Goal: Task Accomplishment & Management: Use online tool/utility

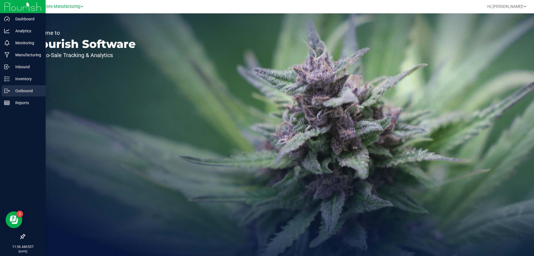
click at [11, 93] on p "Outbound" at bounding box center [26, 90] width 33 height 7
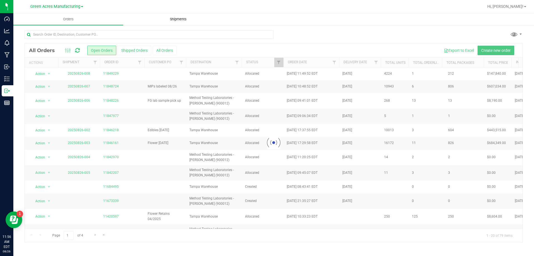
click at [177, 18] on span "Shipments" at bounding box center [178, 19] width 32 height 5
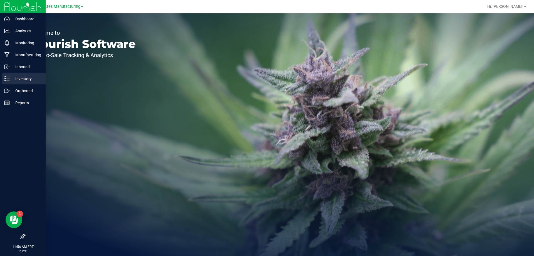
click at [18, 74] on div "Inventory" at bounding box center [24, 78] width 44 height 11
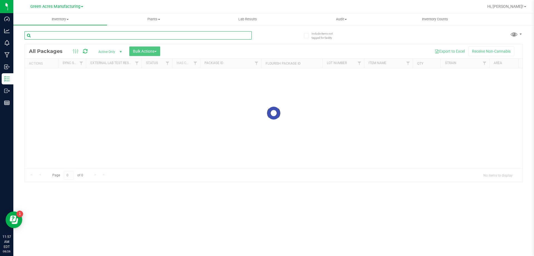
click at [78, 33] on input "text" at bounding box center [137, 35] width 227 height 8
paste input "AUG25PJ301-0820"
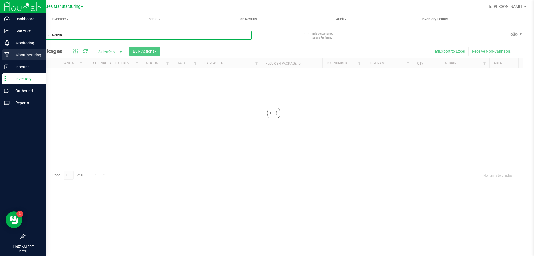
type input "AUG25PJ301-0820"
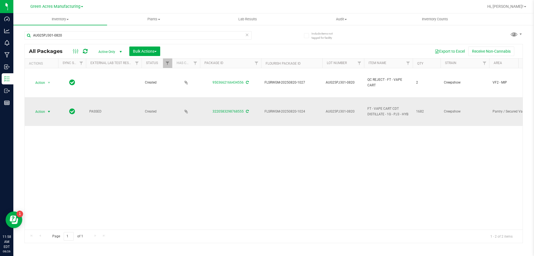
click at [45, 110] on span "Action" at bounding box center [37, 112] width 15 height 8
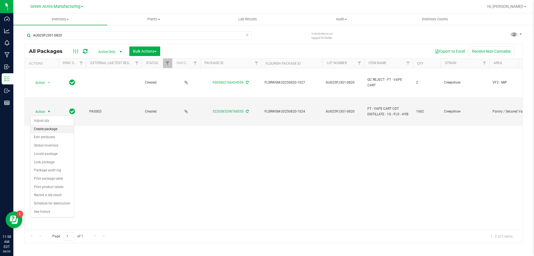
click at [55, 131] on li "Create package" at bounding box center [52, 129] width 43 height 8
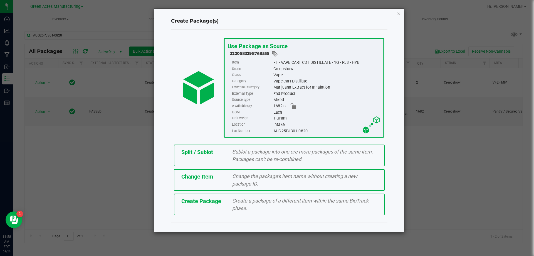
click at [218, 207] on div "Create Package Create a package of a different item within the same BioTrack ph…" at bounding box center [279, 204] width 211 height 22
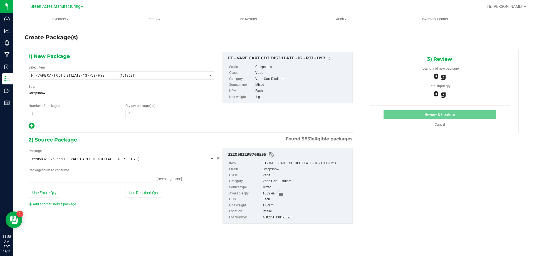
type input "0"
type input "0 ea"
click at [104, 79] on span "FT - VAPE CART CDT DISTILLATE - 1G - PJ3 - HYB (1019681)" at bounding box center [122, 75] width 186 height 8
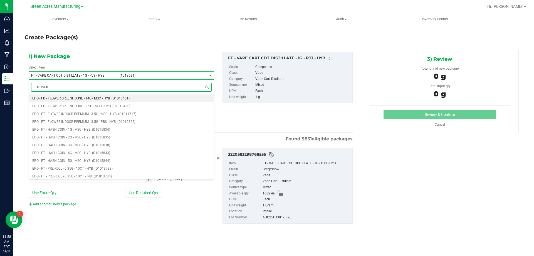
type input "1019681"
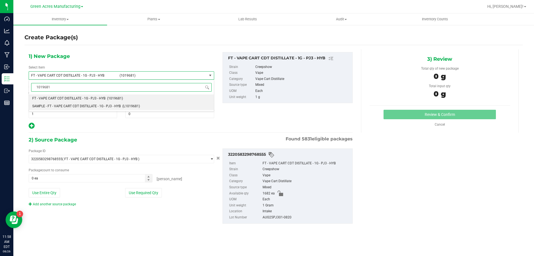
click at [92, 107] on span "SAMPLE - FT - VAPE CART CDT DISTILLATE - 1G - PJ3 - HYB" at bounding box center [76, 106] width 88 height 4
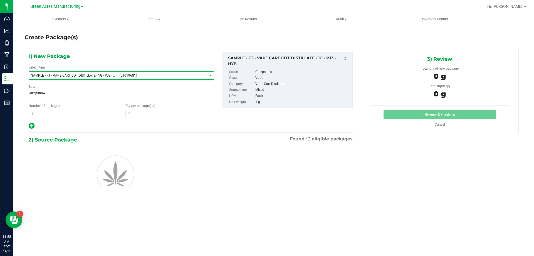
type input "0"
click at [87, 115] on span "1 1" at bounding box center [73, 114] width 88 height 8
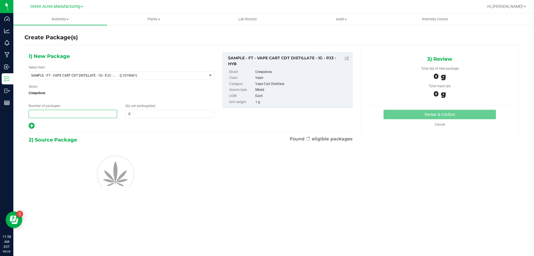
type input "2"
type input "1"
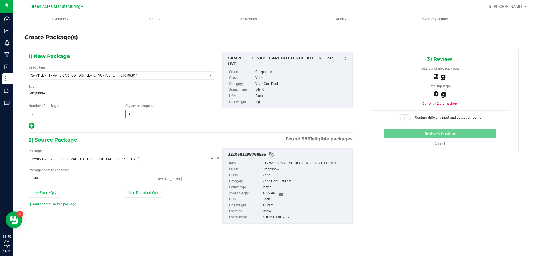
type input "1"
click at [147, 193] on button "Use Required Qty" at bounding box center [143, 192] width 37 height 9
type input "2 ea"
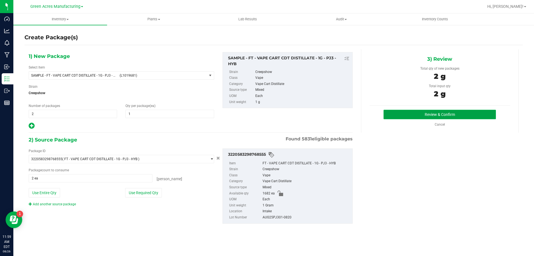
click at [410, 113] on button "Review & Confirm" at bounding box center [440, 114] width 112 height 9
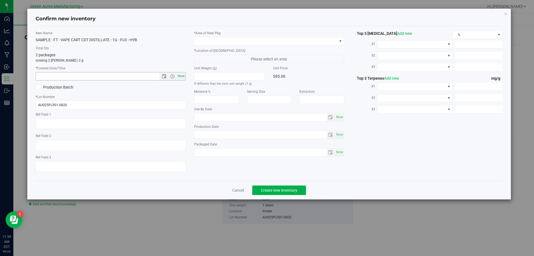
click at [181, 77] on span "Now" at bounding box center [180, 76] width 9 height 8
type input "8/26/2025 11:59 AM"
click at [253, 46] on div "* Area of New Pkg * Location of New Pkg Please select an area Unit Weight (g) I…" at bounding box center [269, 95] width 159 height 128
click at [256, 38] on span at bounding box center [265, 41] width 143 height 8
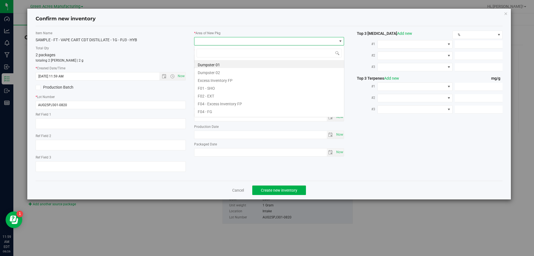
scroll to position [8, 150]
type input "pa"
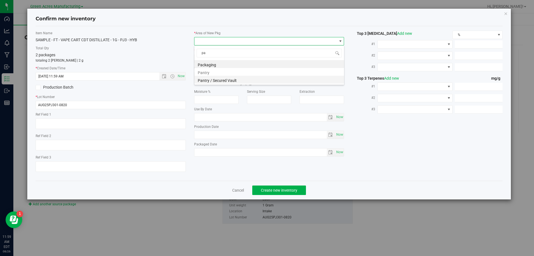
click at [243, 79] on li "Pantry / Secured Vault" at bounding box center [269, 80] width 150 height 8
click at [257, 60] on span "Freezer" at bounding box center [265, 59] width 143 height 8
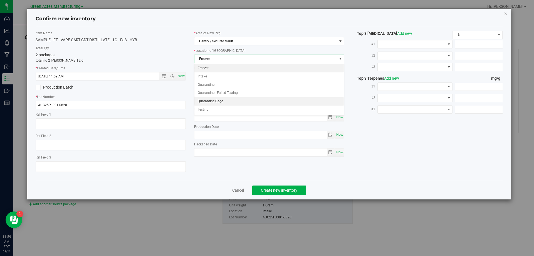
click at [228, 102] on li "Quarantine Cage" at bounding box center [269, 101] width 150 height 8
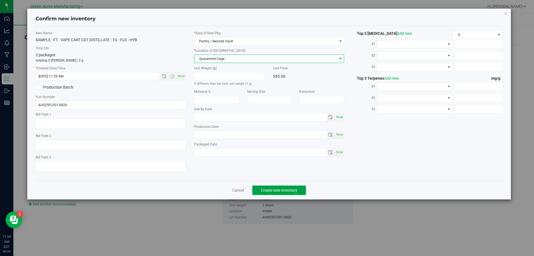
click at [274, 189] on span "Create new inventory" at bounding box center [279, 190] width 36 height 4
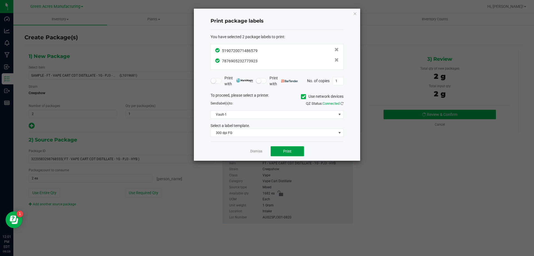
click at [292, 152] on button "Print" at bounding box center [287, 151] width 33 height 10
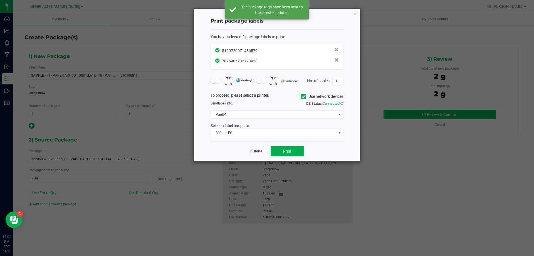
click at [257, 151] on link "Dismiss" at bounding box center [256, 151] width 12 height 5
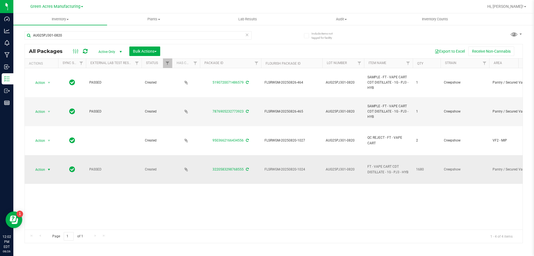
click at [43, 170] on span "Action" at bounding box center [37, 169] width 15 height 8
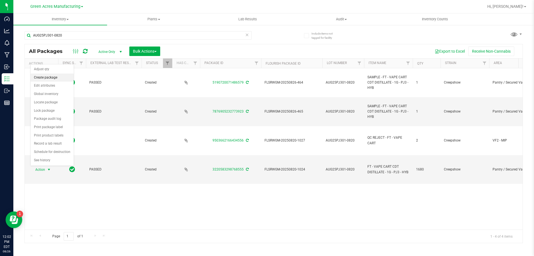
click at [55, 79] on li "Create package" at bounding box center [52, 77] width 43 height 8
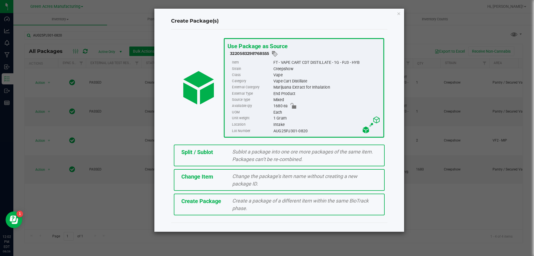
click at [222, 153] on div "Split / Sublot" at bounding box center [202, 152] width 51 height 8
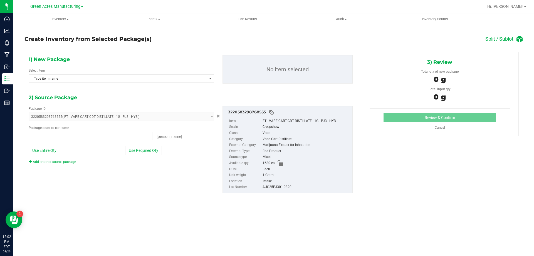
type input "0 ea"
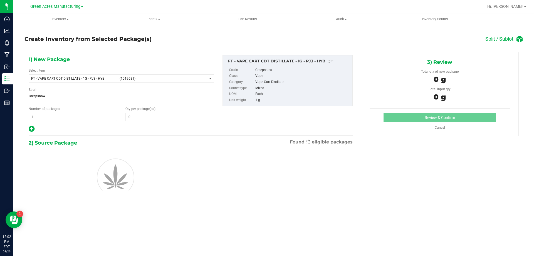
click at [102, 117] on span "1 1" at bounding box center [73, 117] width 88 height 8
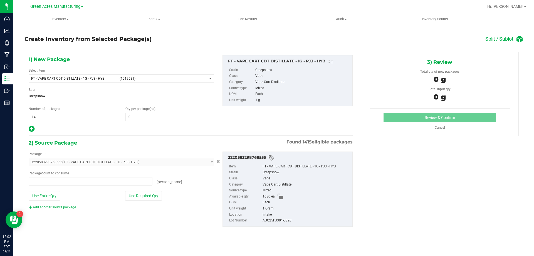
type input "140"
type input "0 ea"
type input "140"
type input "12"
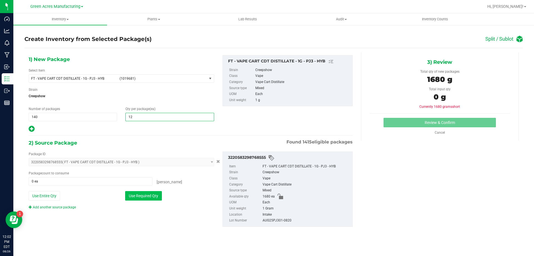
type input "12"
click at [161, 195] on button "Use Required Qty" at bounding box center [143, 195] width 37 height 9
type input "1680 ea"
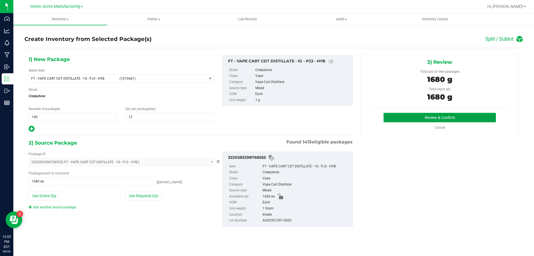
click at [402, 116] on button "Review & Confirm" at bounding box center [440, 117] width 112 height 9
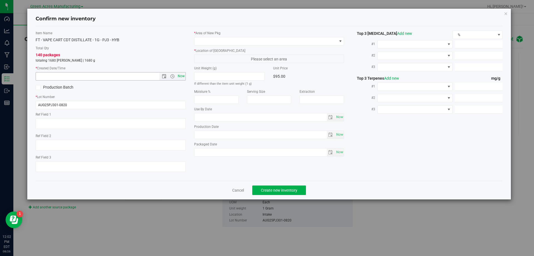
click at [183, 75] on span "Now" at bounding box center [180, 76] width 9 height 8
type input "8/26/2025 12:02 PM"
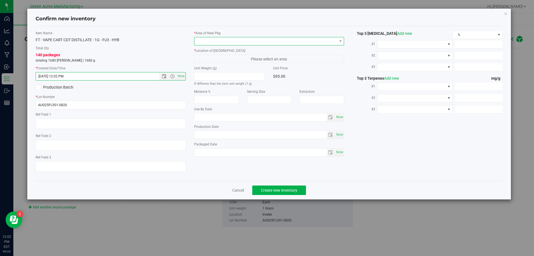
click at [257, 44] on span at bounding box center [265, 41] width 143 height 8
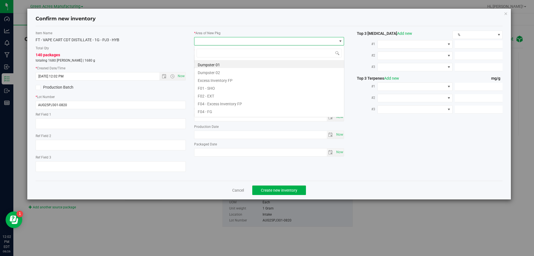
scroll to position [8, 150]
type input "vf2"
click at [224, 103] on li "VF2 - WHS" at bounding box center [269, 103] width 150 height 8
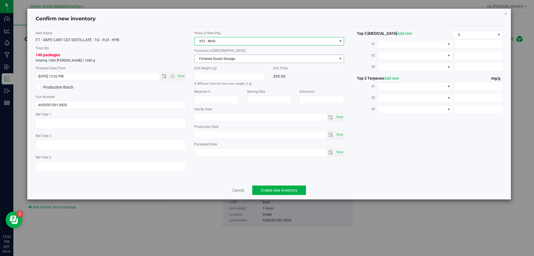
click at [267, 55] on span "Finished Goods Storage" at bounding box center [265, 59] width 143 height 8
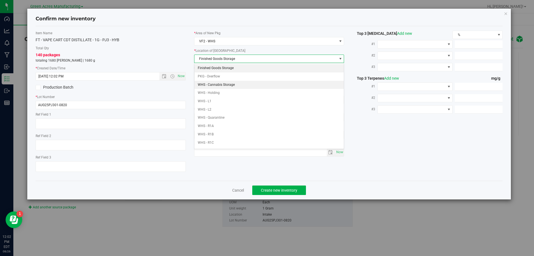
click at [256, 67] on li "Finished Goods Storage" at bounding box center [269, 68] width 150 height 8
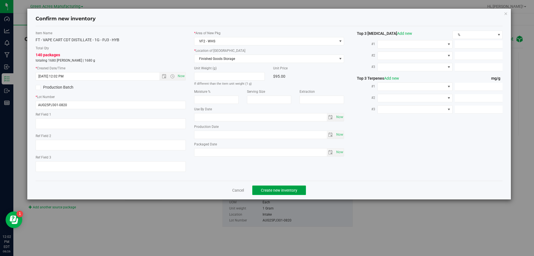
click at [291, 193] on button "Create new inventory" at bounding box center [279, 189] width 54 height 9
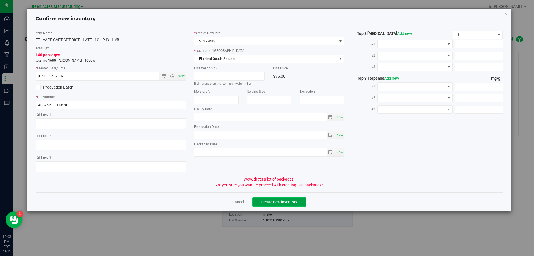
click at [280, 201] on span "Create new inventory" at bounding box center [279, 201] width 36 height 4
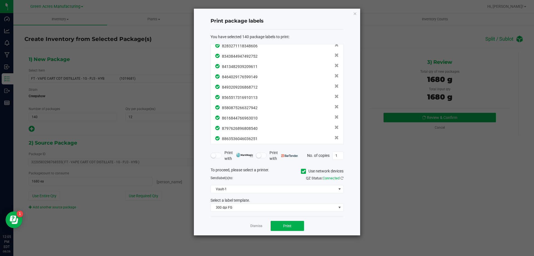
scroll to position [1346, 0]
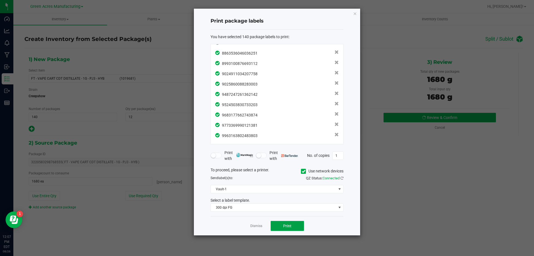
click at [286, 228] on button "Print" at bounding box center [287, 226] width 33 height 10
click at [260, 226] on link "Dismiss" at bounding box center [256, 225] width 12 height 5
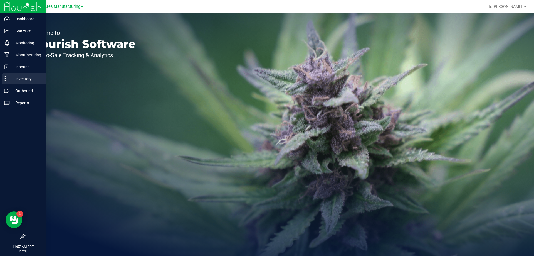
click at [10, 77] on p "Inventory" at bounding box center [26, 78] width 33 height 7
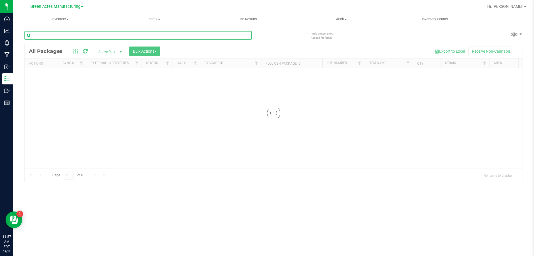
click at [71, 33] on input "text" at bounding box center [137, 35] width 227 height 8
paste input "AUG25PPU02-0820"
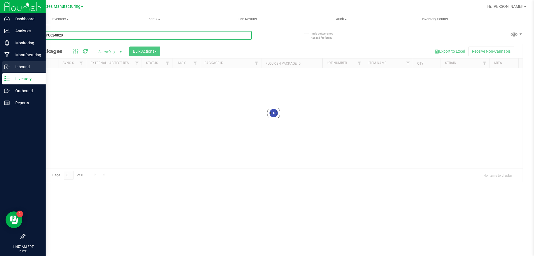
type input "AUG25PPU02-0820"
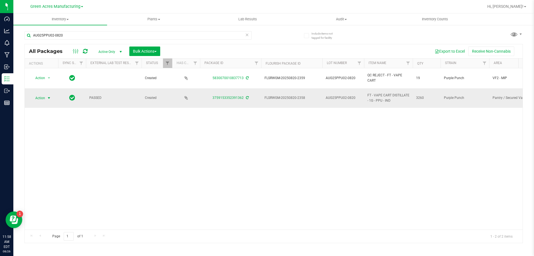
click at [43, 97] on span "Action" at bounding box center [37, 98] width 15 height 8
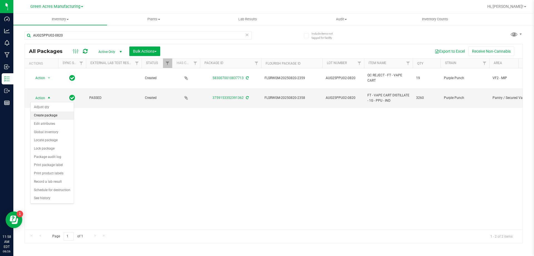
click at [59, 115] on li "Create package" at bounding box center [52, 115] width 43 height 8
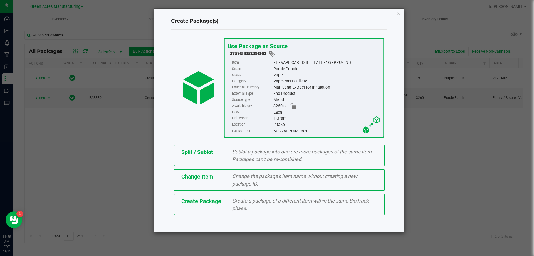
click at [208, 210] on div "Create Package Create a package of a different item within the same BioTrack ph…" at bounding box center [279, 204] width 211 height 22
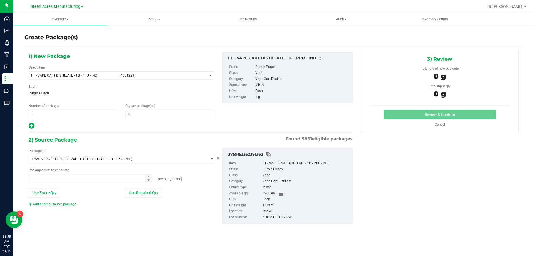
type input "0"
type input "0 ea"
click at [164, 73] on span "(1001223)" at bounding box center [162, 75] width 85 height 4
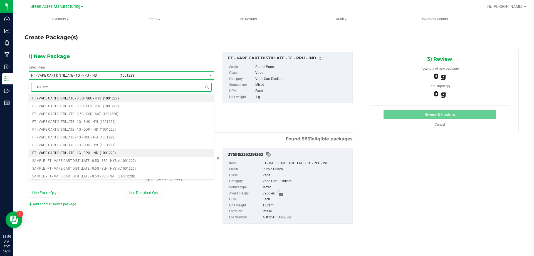
type input "1001223"
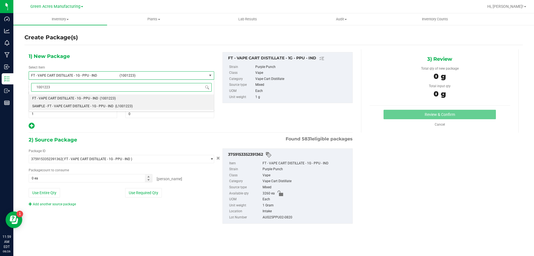
click at [95, 108] on span "SAMPLE - FT - VAPE CART DISTILLATE - 1G - PPU - IND" at bounding box center [72, 106] width 81 height 4
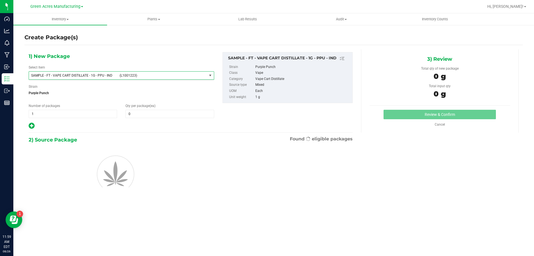
type input "0"
click at [86, 112] on span "1 1" at bounding box center [73, 114] width 88 height 8
type input "2"
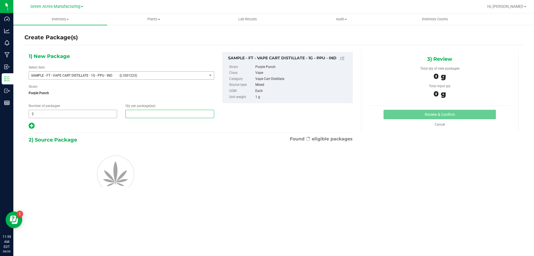
type input "1"
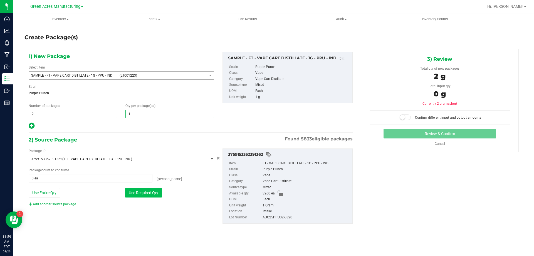
type input "1"
click at [141, 191] on button "Use Required Qty" at bounding box center [143, 192] width 37 height 9
type input "2 ea"
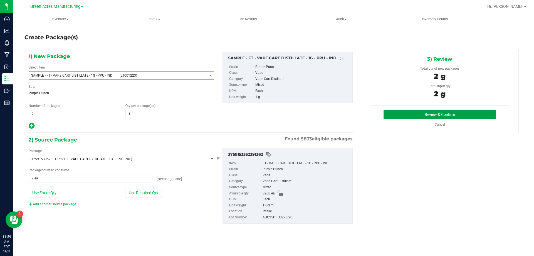
click at [421, 118] on button "Review & Confirm" at bounding box center [440, 114] width 112 height 9
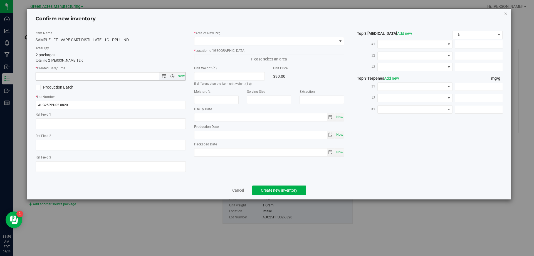
click at [185, 76] on span "Now" at bounding box center [180, 76] width 9 height 8
type input "8/26/2025 11:59 AM"
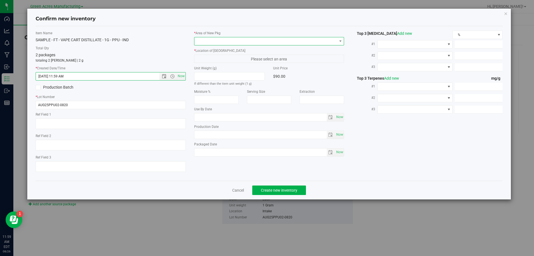
click at [233, 43] on span at bounding box center [265, 41] width 143 height 8
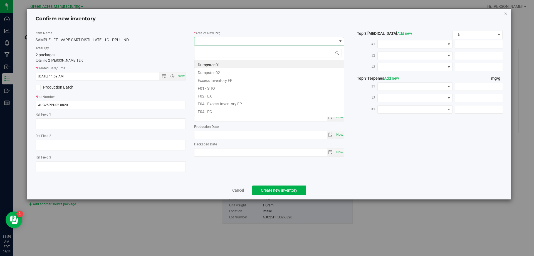
scroll to position [8, 150]
type input "pa"
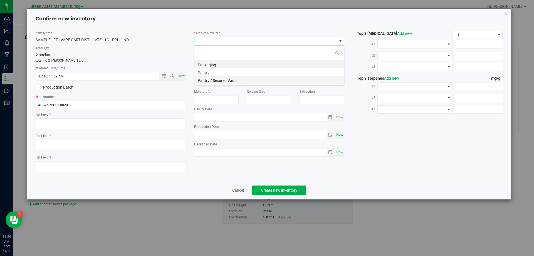
click at [218, 78] on li "Pantry / Secured Vault" at bounding box center [269, 80] width 150 height 8
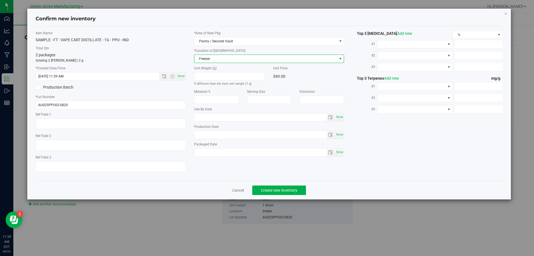
click at [238, 55] on span "Freezer" at bounding box center [265, 59] width 143 height 8
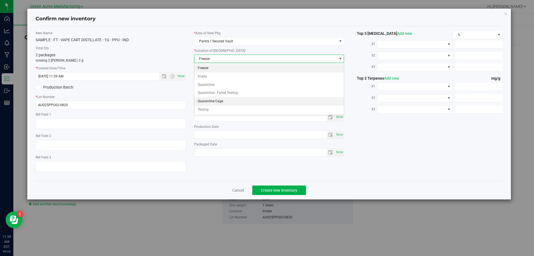
click at [230, 104] on li "Quarantine Cage" at bounding box center [269, 101] width 150 height 8
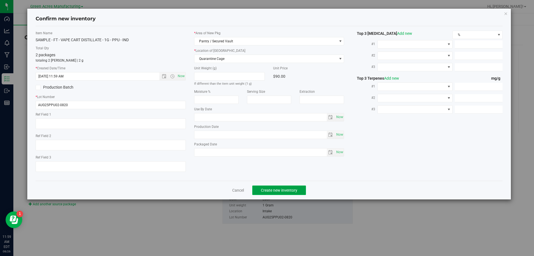
click at [274, 191] on span "Create new inventory" at bounding box center [279, 190] width 36 height 4
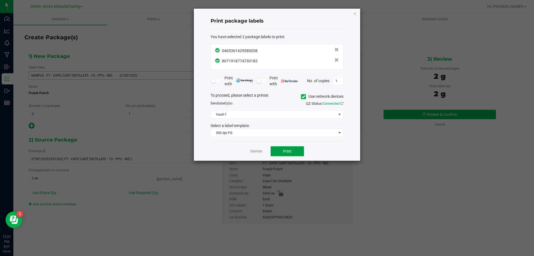
click at [285, 150] on span "Print" at bounding box center [287, 151] width 8 height 4
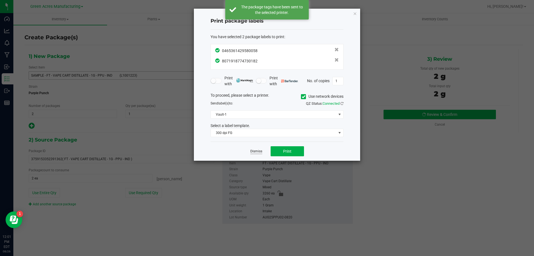
click at [258, 151] on link "Dismiss" at bounding box center [256, 151] width 12 height 5
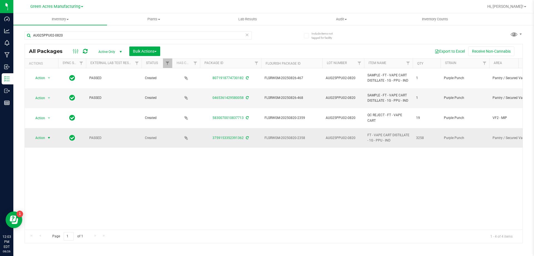
click at [39, 139] on span "Action" at bounding box center [37, 138] width 15 height 8
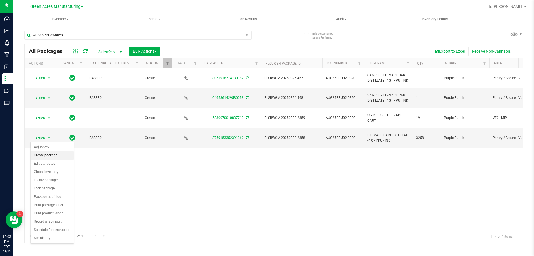
click at [59, 158] on li "Create package" at bounding box center [52, 155] width 43 height 8
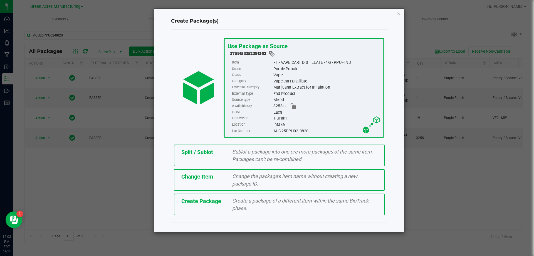
click at [198, 160] on div "Split / Sublot Sublot a package into one ore more packages of the same item. Pa…" at bounding box center [279, 155] width 211 height 22
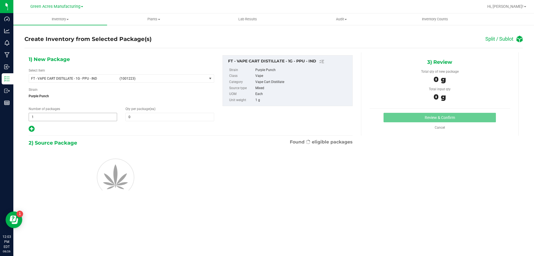
click at [56, 116] on span "1 1" at bounding box center [73, 117] width 88 height 8
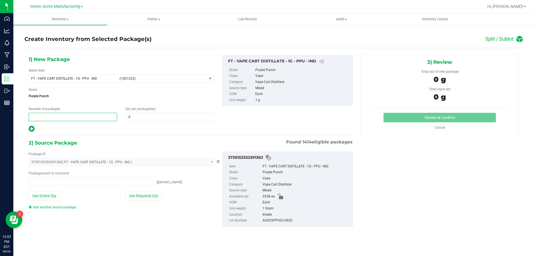
type input "0 ea"
type input "271"
type input "12"
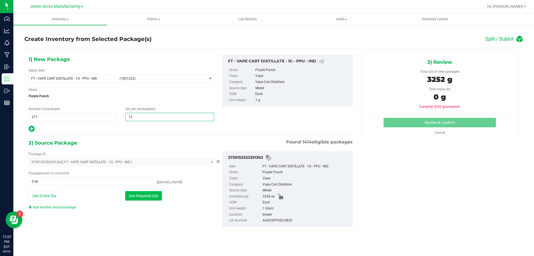
type input "12"
click at [138, 192] on button "Use Required Qty" at bounding box center [143, 195] width 37 height 9
type input "3252 ea"
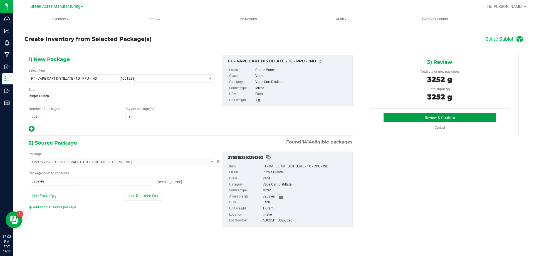
click at [452, 118] on button "Review & Confirm" at bounding box center [440, 117] width 112 height 9
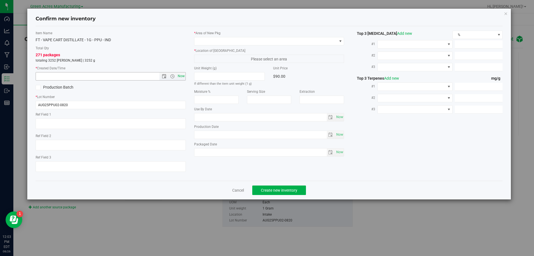
click at [182, 76] on span "Now" at bounding box center [180, 76] width 9 height 8
type input "8/26/2025 12:03 PM"
click at [232, 41] on span at bounding box center [265, 41] width 143 height 8
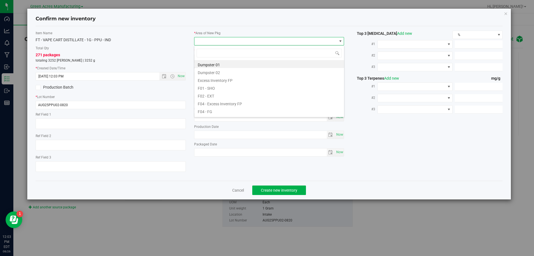
scroll to position [8, 150]
type input "vf2"
click at [216, 103] on li "VF2 - WHS" at bounding box center [269, 103] width 150 height 8
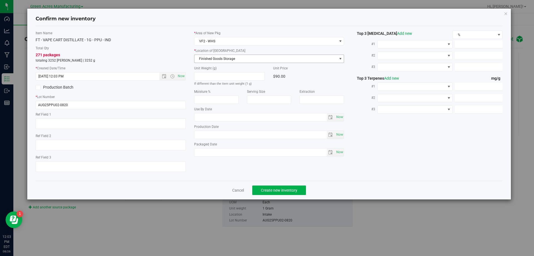
click at [251, 60] on span "Finished Goods Storage" at bounding box center [265, 59] width 143 height 8
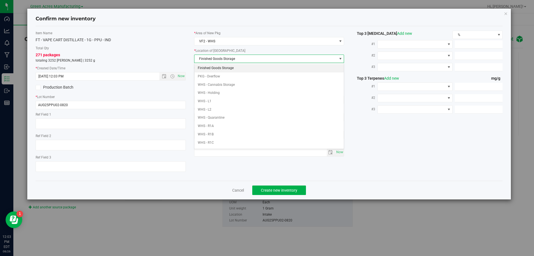
click at [236, 69] on li "Finished Goods Storage" at bounding box center [269, 68] width 150 height 8
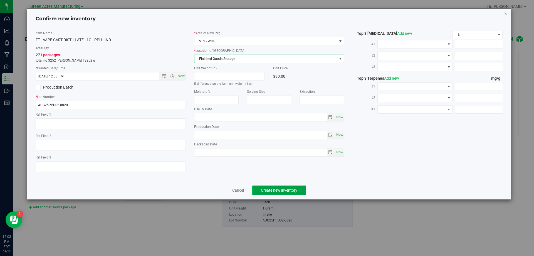
click at [272, 189] on span "Create new inventory" at bounding box center [279, 190] width 36 height 4
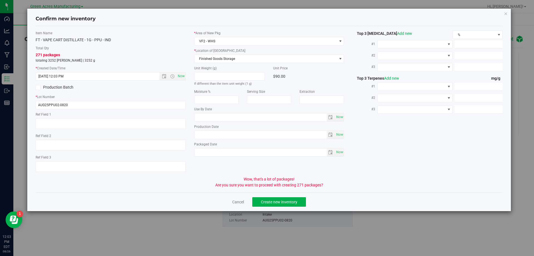
click at [241, 205] on div "Cancel Create new inventory" at bounding box center [269, 201] width 467 height 19
click at [240, 199] on link "Cancel" at bounding box center [238, 202] width 12 height 6
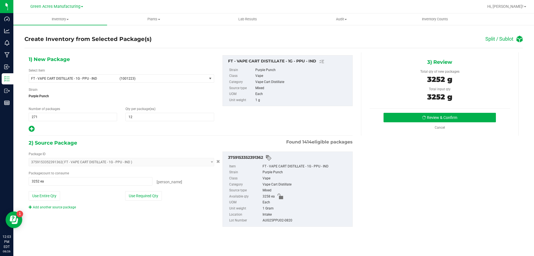
click at [29, 127] on icon at bounding box center [32, 128] width 6 height 7
type input "12"
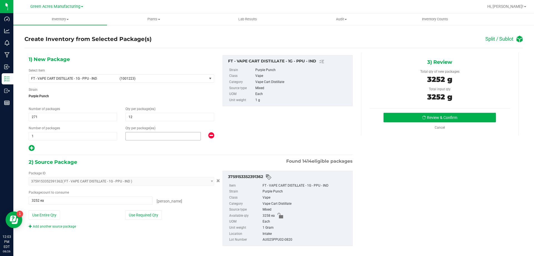
click at [144, 135] on span at bounding box center [162, 136] width 75 height 8
type input "6"
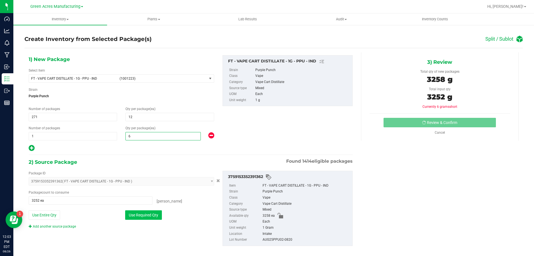
type input "6"
click at [152, 218] on button "Use Required Qty" at bounding box center [143, 214] width 37 height 9
type input "3258 ea"
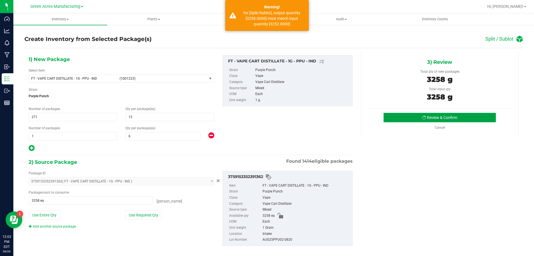
click at [391, 115] on button "Review & Confirm" at bounding box center [440, 117] width 112 height 9
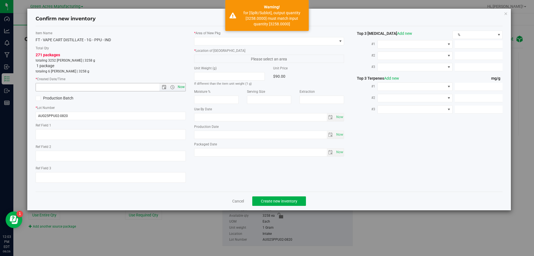
click at [182, 83] on span "Now" at bounding box center [180, 87] width 9 height 8
type input "8/26/2025 12:03 PM"
click at [223, 40] on span at bounding box center [265, 41] width 143 height 8
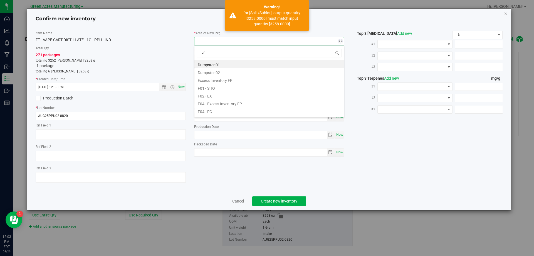
type input "vf2"
click at [204, 104] on li "VF2 - WHS" at bounding box center [269, 103] width 150 height 8
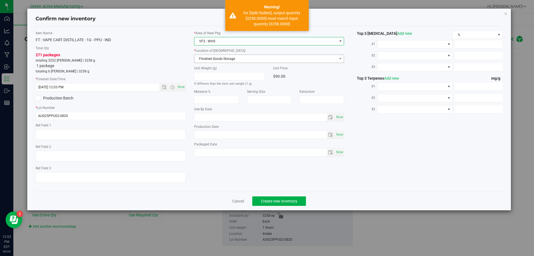
click at [243, 58] on span "Finished Goods Storage" at bounding box center [265, 59] width 143 height 8
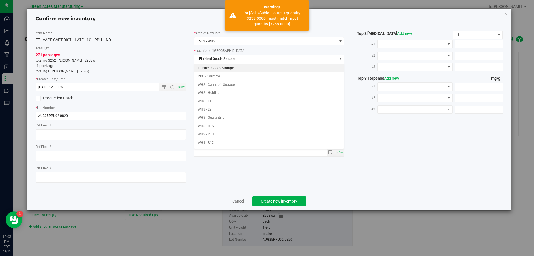
click at [234, 66] on li "Finished Goods Storage" at bounding box center [269, 68] width 150 height 8
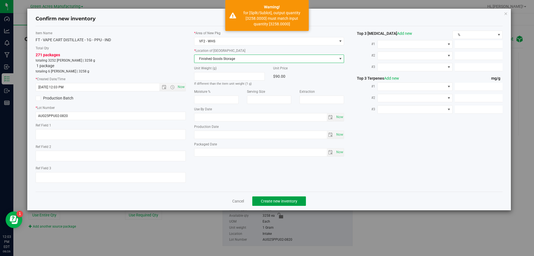
click at [279, 201] on span "Create new inventory" at bounding box center [279, 201] width 36 height 4
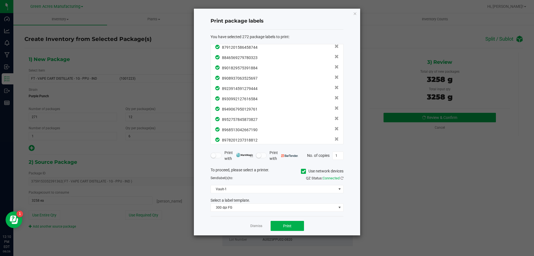
scroll to position [2704, 0]
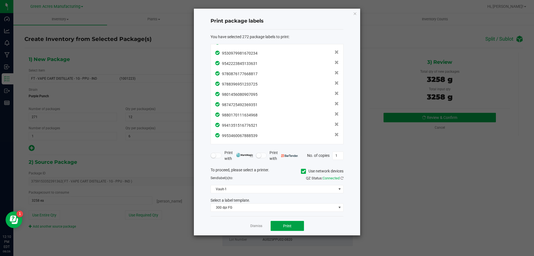
click at [296, 221] on button "Print" at bounding box center [287, 226] width 33 height 10
click at [260, 226] on link "Dismiss" at bounding box center [256, 225] width 12 height 5
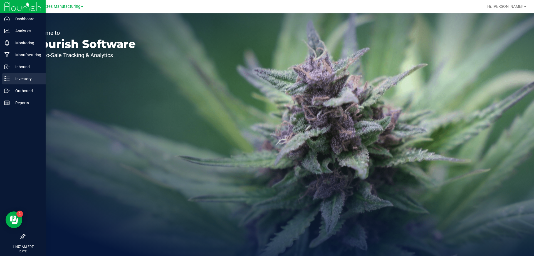
click at [10, 77] on p "Inventory" at bounding box center [26, 78] width 33 height 7
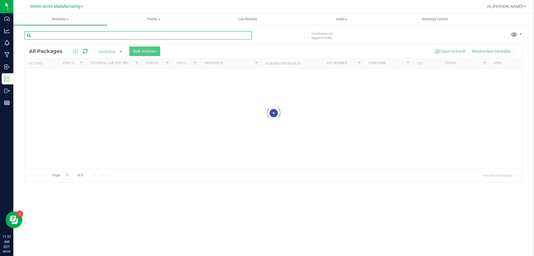
click at [98, 31] on input "text" at bounding box center [137, 35] width 227 height 8
paste input "AUG25PPU01-0820"
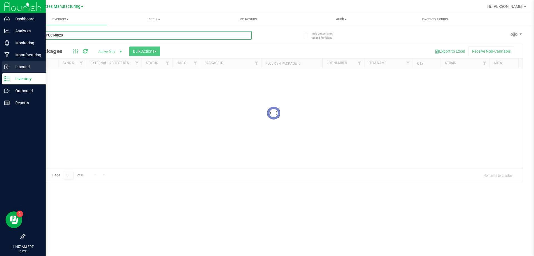
type input "AUG25PPU01-0820"
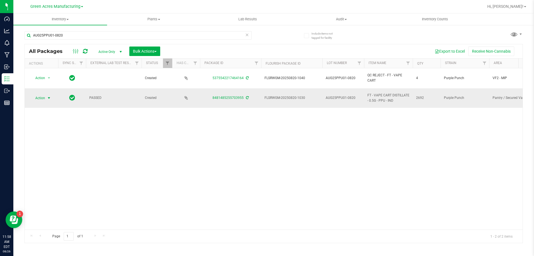
click at [42, 100] on span "Action" at bounding box center [37, 98] width 15 height 8
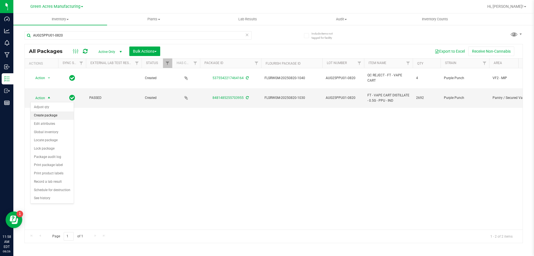
click at [54, 116] on li "Create package" at bounding box center [52, 115] width 43 height 8
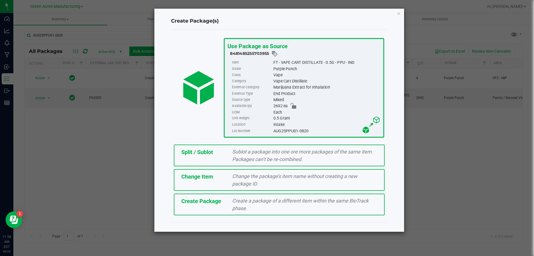
click at [206, 204] on div "Create Package" at bounding box center [202, 201] width 51 height 8
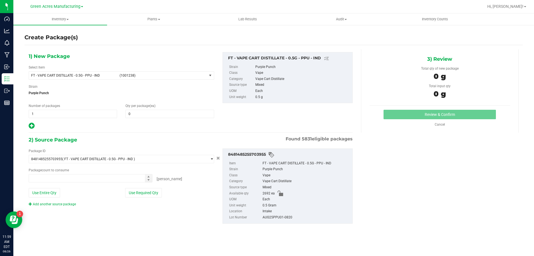
type input "0"
type input "0 ea"
click at [169, 75] on span "(1001238)" at bounding box center [162, 75] width 85 height 4
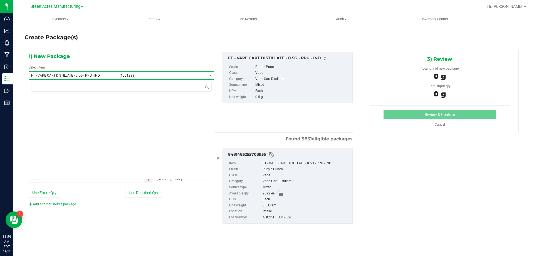
scroll to position [36008, 0]
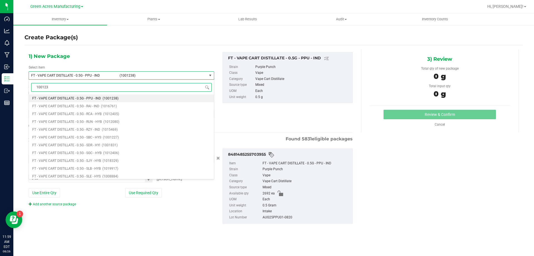
type input "1001238"
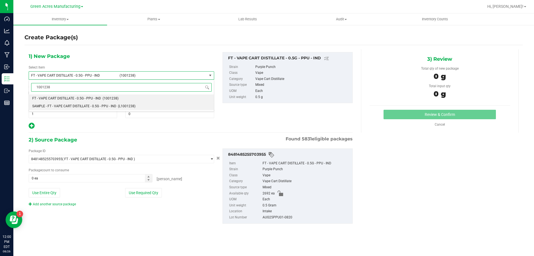
click at [148, 103] on li "SAMPLE - FT - VAPE CART DISTILLATE - 0.5G - PPU - IND (L1001238)" at bounding box center [121, 106] width 185 height 8
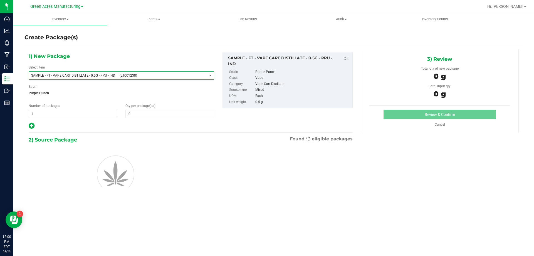
type input "0"
click at [100, 114] on span "1 1" at bounding box center [73, 114] width 88 height 8
type input "2"
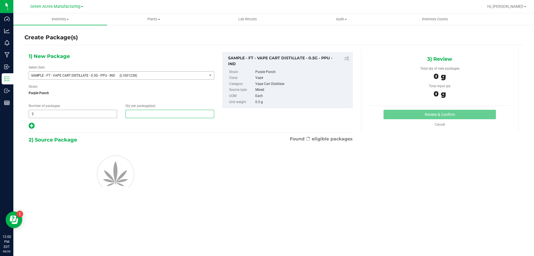
type input "1"
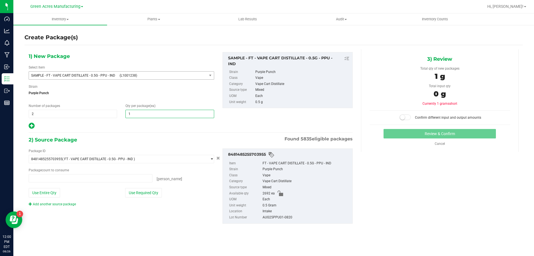
type input "0 ea"
type input "1"
click at [158, 193] on button "Use Required Qty" at bounding box center [143, 192] width 37 height 9
type input "2 ea"
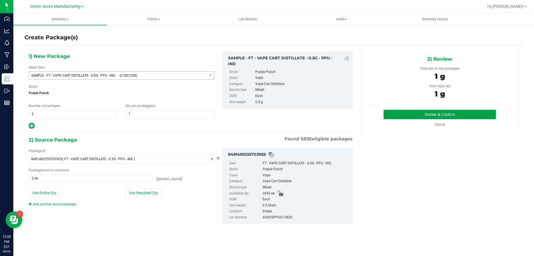
click at [451, 113] on button "Review & Confirm" at bounding box center [440, 114] width 112 height 9
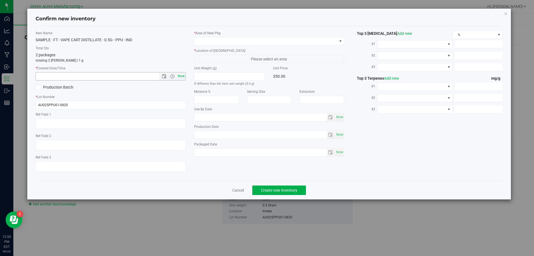
click at [184, 78] on span "Now" at bounding box center [180, 76] width 9 height 8
type input "[DATE] 12:00 PM"
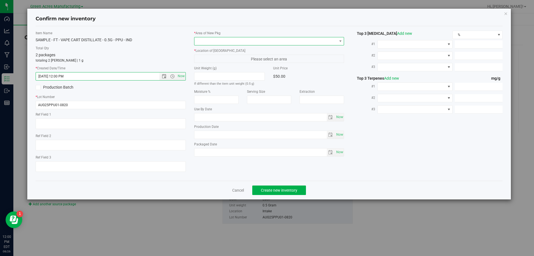
click at [247, 45] on span at bounding box center [265, 41] width 143 height 8
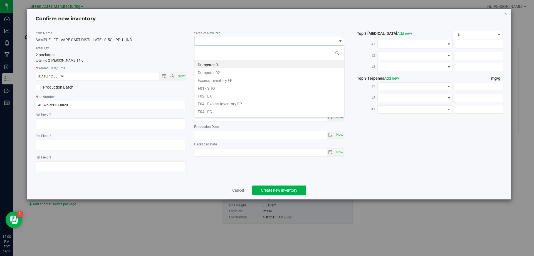
scroll to position [8, 150]
type input "pa"
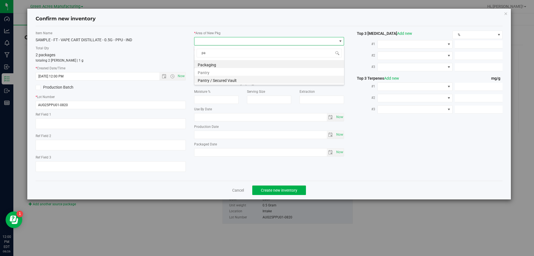
click at [238, 80] on li "Pantry / Secured Vault" at bounding box center [269, 80] width 150 height 8
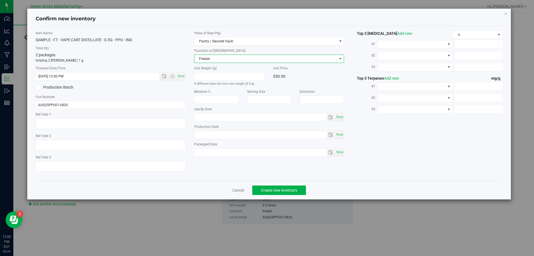
click at [255, 59] on span "Freezer" at bounding box center [265, 59] width 143 height 8
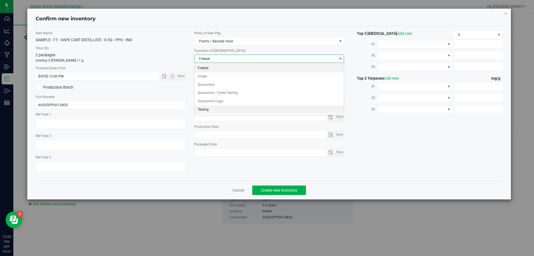
click at [235, 105] on li "Testing" at bounding box center [269, 109] width 150 height 8
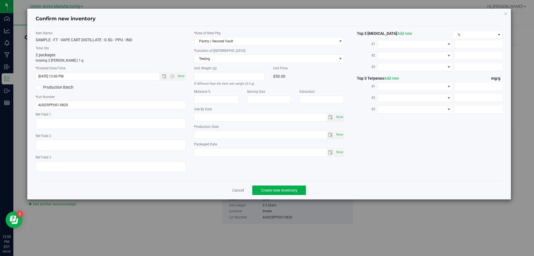
click at [238, 53] on div "* Location of New Pkg Testing Freezer Intake Quarantine Quarantine - Failed Tes…" at bounding box center [269, 55] width 150 height 15
click at [238, 59] on span "Testing" at bounding box center [265, 59] width 143 height 8
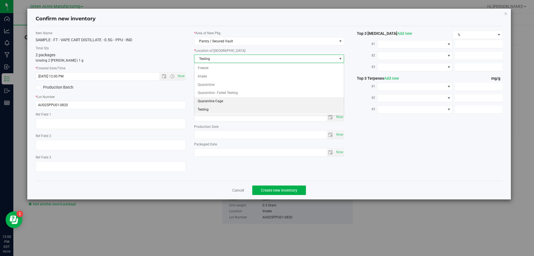
click at [222, 98] on li "Quarantine Cage" at bounding box center [269, 101] width 150 height 8
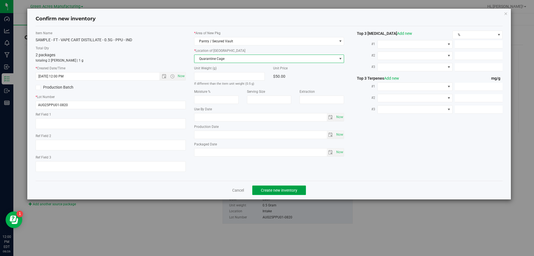
click at [266, 188] on span "Create new inventory" at bounding box center [279, 190] width 36 height 4
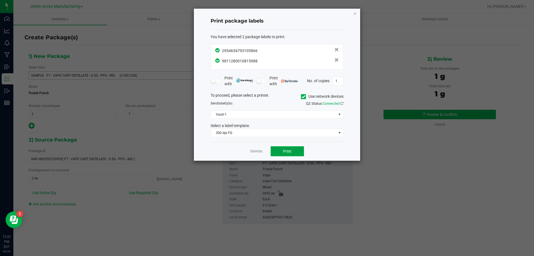
click at [287, 150] on span "Print" at bounding box center [287, 151] width 8 height 4
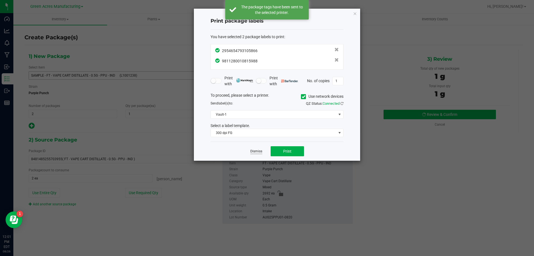
click at [254, 153] on link "Dismiss" at bounding box center [256, 151] width 12 height 5
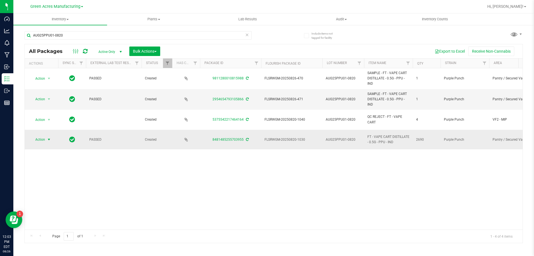
click at [43, 137] on span "Action" at bounding box center [37, 139] width 15 height 8
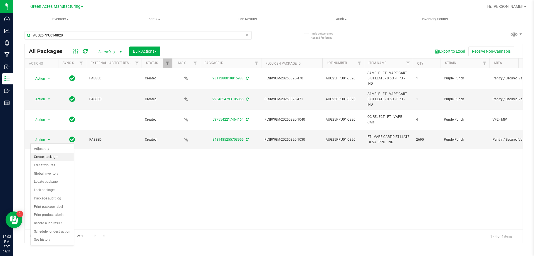
click at [54, 157] on li "Create package" at bounding box center [52, 157] width 43 height 8
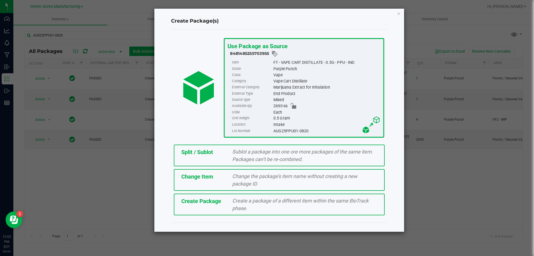
click at [199, 159] on div "Split / Sublot Sublot a package into one ore more packages of the same item. Pa…" at bounding box center [279, 155] width 211 height 22
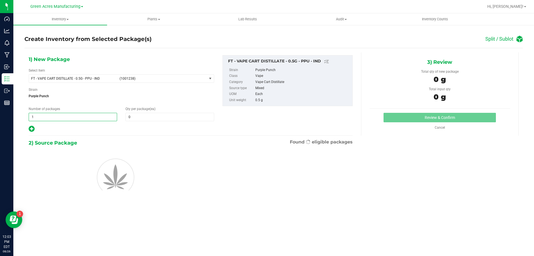
click at [79, 116] on span "1 1" at bounding box center [73, 117] width 88 height 8
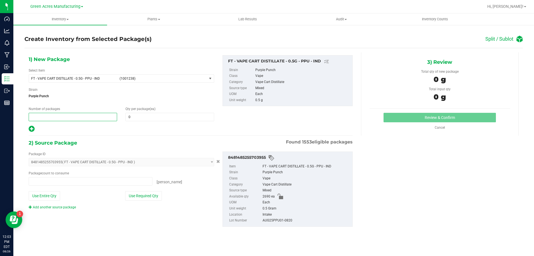
type input "0 ea"
type input "224"
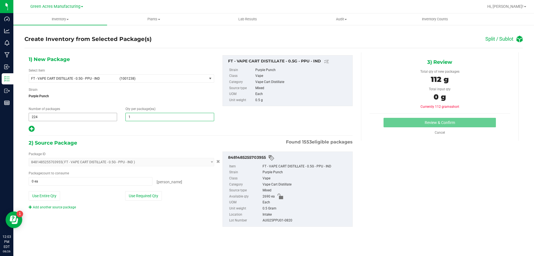
type input "12"
click at [156, 198] on button "Use Required Qty" at bounding box center [143, 195] width 37 height 9
type input "2688 ea"
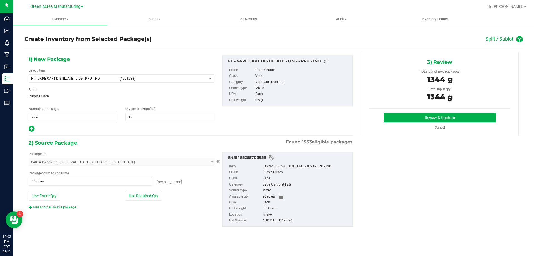
click at [34, 127] on icon at bounding box center [32, 128] width 6 height 7
type input "12"
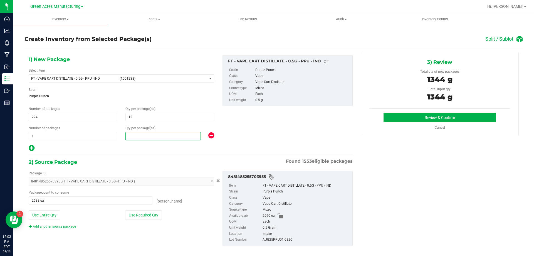
click at [126, 132] on span at bounding box center [162, 136] width 75 height 8
type input "2"
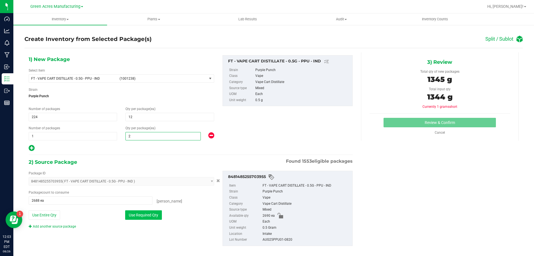
type input "2"
click at [147, 216] on button "Use Required Qty" at bounding box center [143, 214] width 37 height 9
type input "2690 ea"
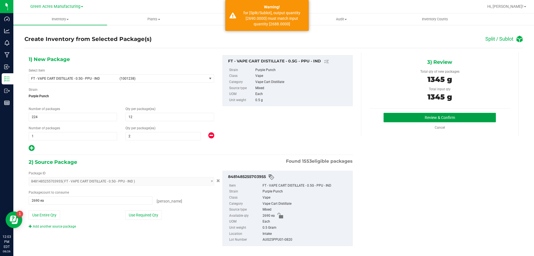
click at [420, 116] on button "Review & Confirm" at bounding box center [440, 117] width 112 height 9
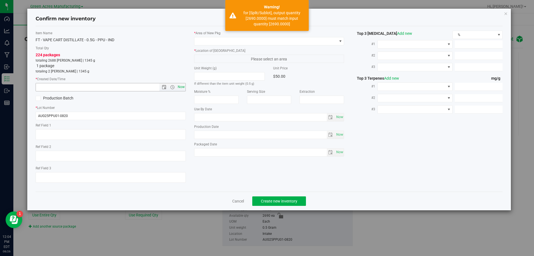
click at [180, 87] on span "Now" at bounding box center [180, 87] width 9 height 8
type input "[DATE] 12:04 PM"
click at [223, 38] on span at bounding box center [265, 41] width 143 height 8
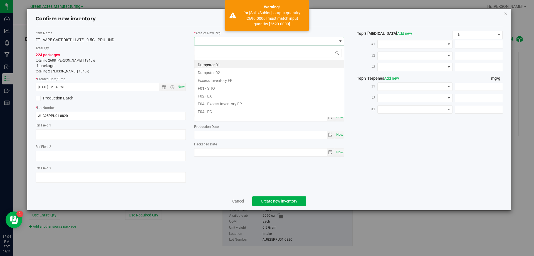
scroll to position [8, 150]
type input "vf2"
click at [213, 101] on li "VF2 - WHS" at bounding box center [269, 103] width 150 height 8
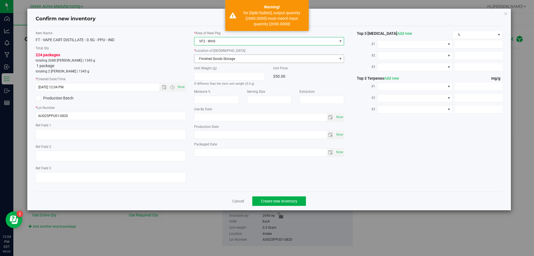
click at [255, 53] on label "* Location of [GEOGRAPHIC_DATA]" at bounding box center [269, 50] width 150 height 5
click at [253, 58] on span "Finished Goods Storage" at bounding box center [265, 59] width 143 height 8
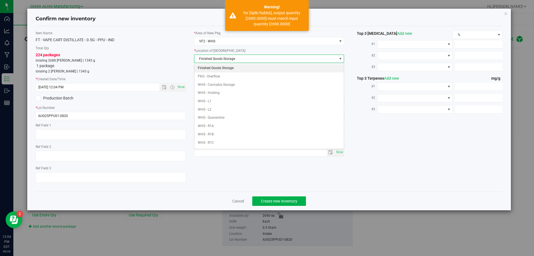
click at [239, 68] on li "Finished Goods Storage" at bounding box center [269, 68] width 150 height 8
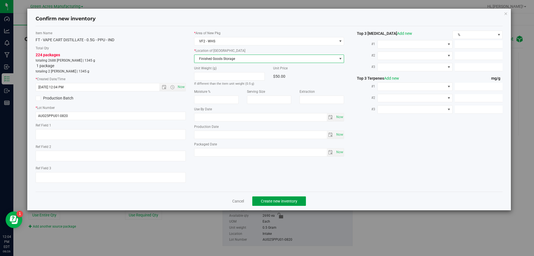
click at [269, 199] on span "Create new inventory" at bounding box center [279, 201] width 36 height 4
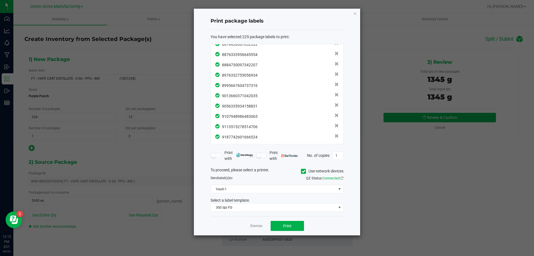
scroll to position [2220, 0]
click at [292, 222] on button "Print" at bounding box center [287, 226] width 33 height 10
click at [256, 226] on link "Dismiss" at bounding box center [256, 225] width 12 height 5
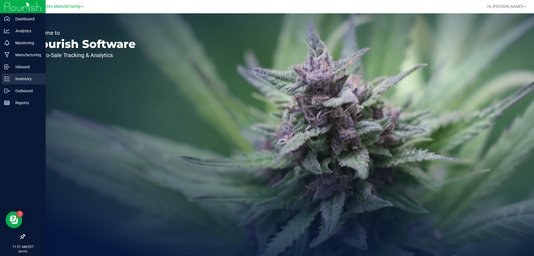
click at [11, 77] on p "Inventory" at bounding box center [26, 78] width 33 height 7
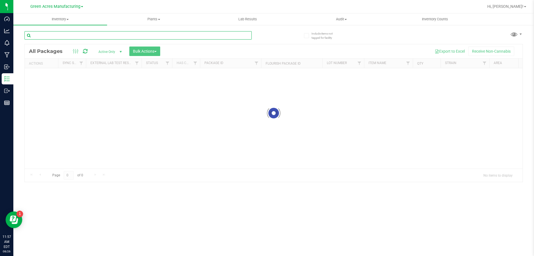
click at [101, 33] on input "text" at bounding box center [137, 35] width 227 height 8
paste input "AUG25TRS01-0820"
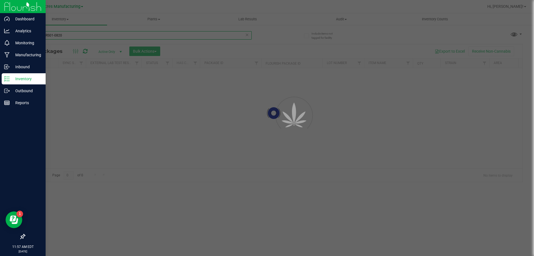
type input "AUG25TRS01-0820"
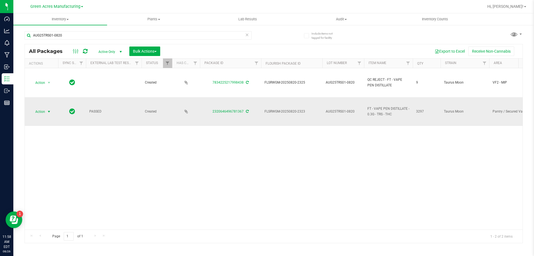
click at [46, 113] on span "select" at bounding box center [49, 112] width 7 height 8
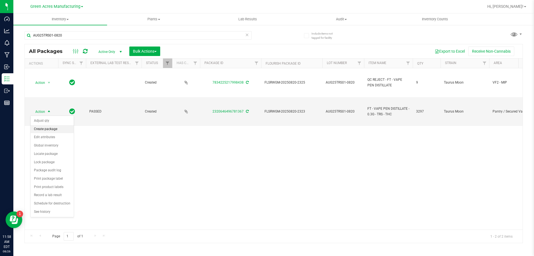
click at [61, 132] on li "Create package" at bounding box center [52, 129] width 43 height 8
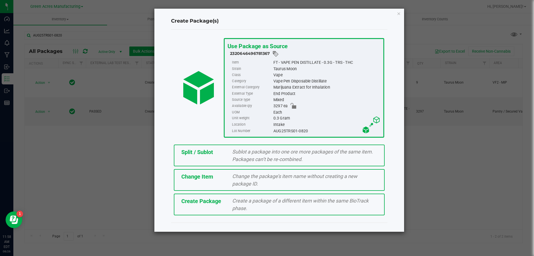
click at [221, 209] on div "Create Package Create a package of a different item within the same BioTrack ph…" at bounding box center [279, 204] width 211 height 22
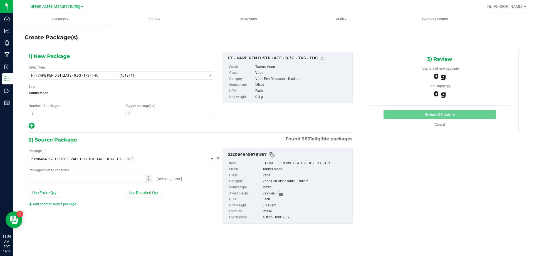
type input "0"
type input "0 ea"
click at [198, 79] on span "FT - VAPE PEN DISTILLATE - 0.3G - TRS - THC (1013741)" at bounding box center [122, 75] width 186 height 8
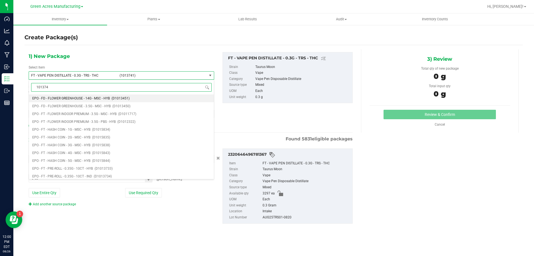
type input "1013741"
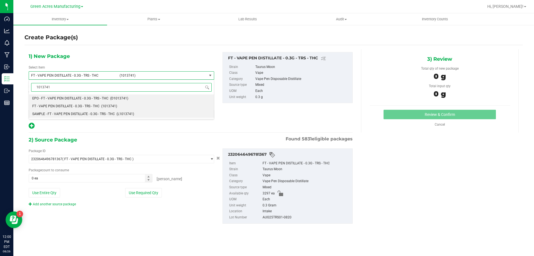
click at [86, 114] on span "SAMPLE - FT - VAPE PEN DISTILLATE - 0.3G - TRS - THC" at bounding box center [73, 114] width 83 height 4
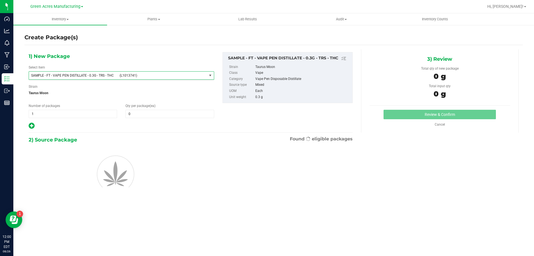
type input "0"
click at [91, 112] on span "1 1" at bounding box center [73, 114] width 88 height 8
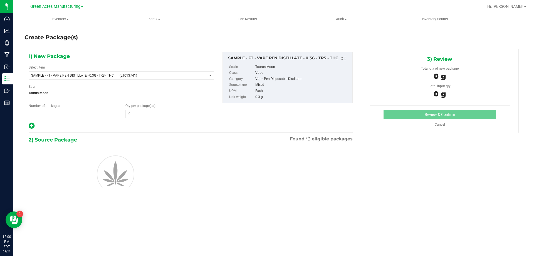
type input "2"
type input "1"
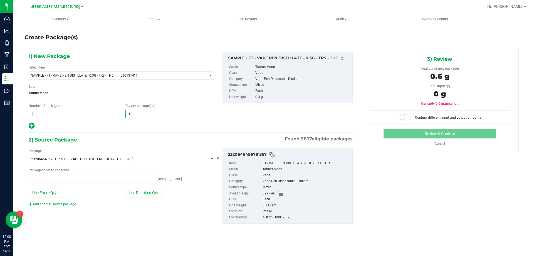
type input "0 ea"
type input "1"
click at [142, 193] on button "Use Required Qty" at bounding box center [143, 192] width 37 height 9
type input "2 ea"
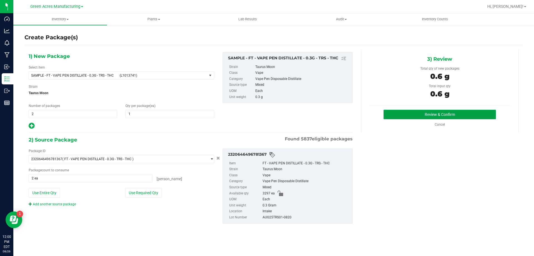
click at [398, 111] on button "Review & Confirm" at bounding box center [440, 114] width 112 height 9
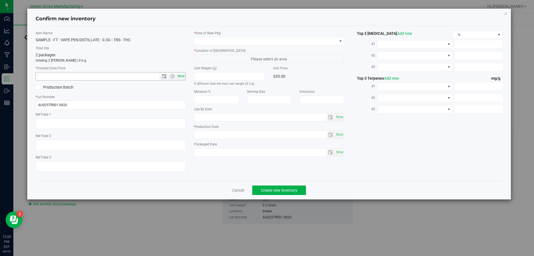
click at [185, 75] on span "Now" at bounding box center [180, 76] width 9 height 8
type input "[DATE] 12:00 PM"
click at [221, 46] on div "* Area of [GEOGRAPHIC_DATA] * Location of [GEOGRAPHIC_DATA] Please select an ar…" at bounding box center [269, 95] width 159 height 128
click at [229, 42] on span at bounding box center [265, 41] width 143 height 8
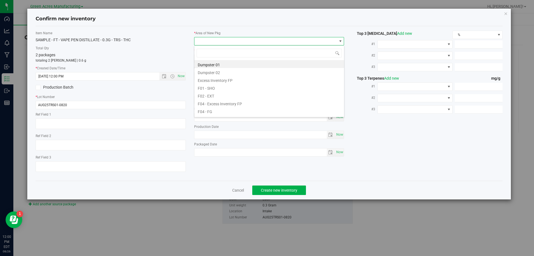
scroll to position [8, 150]
type input "v"
type input "pa"
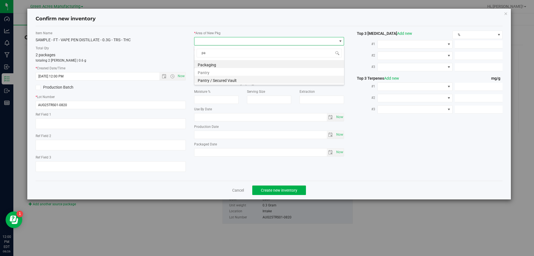
click at [226, 78] on li "Pantry / Secured Vault" at bounding box center [269, 80] width 150 height 8
click at [237, 53] on div "* Location of [GEOGRAPHIC_DATA] Freezer Freezer Intake Quarantine Quarantine - …" at bounding box center [269, 55] width 150 height 15
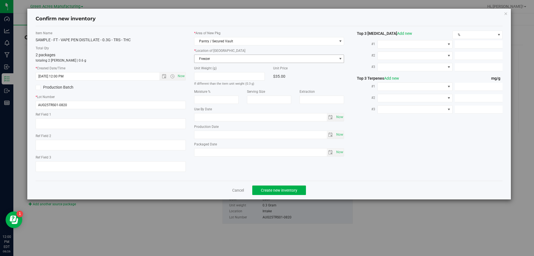
click at [239, 57] on span "Freezer" at bounding box center [265, 59] width 143 height 8
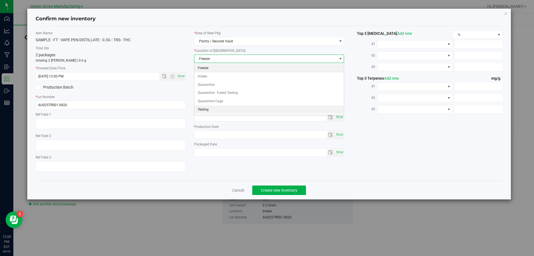
click at [230, 107] on li "Testing" at bounding box center [269, 109] width 150 height 8
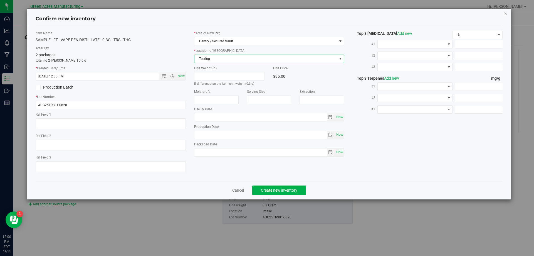
click at [242, 57] on span "Testing" at bounding box center [265, 59] width 143 height 8
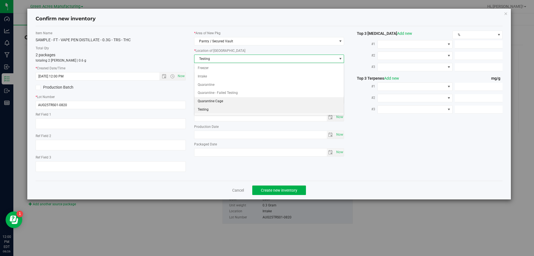
click at [223, 101] on li "Quarantine Cage" at bounding box center [269, 101] width 150 height 8
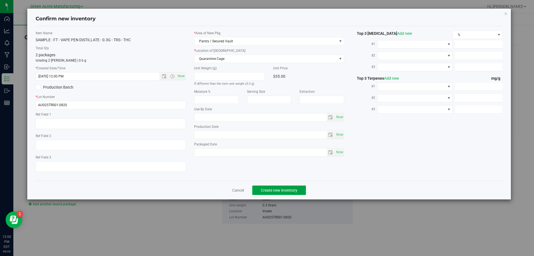
click at [272, 186] on button "Create new inventory" at bounding box center [279, 189] width 54 height 9
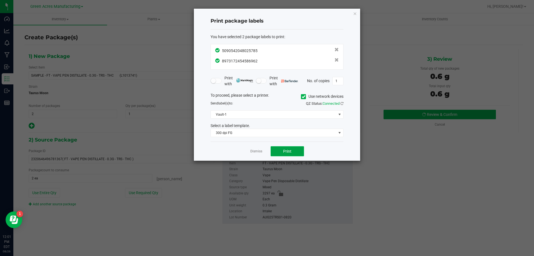
click at [280, 149] on button "Print" at bounding box center [287, 151] width 33 height 10
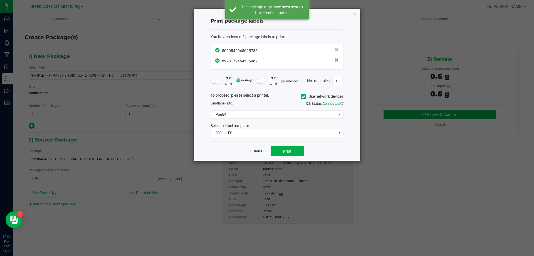
click at [260, 150] on link "Dismiss" at bounding box center [256, 151] width 12 height 5
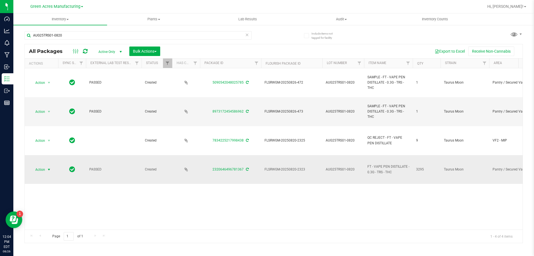
click at [45, 171] on span "Action" at bounding box center [37, 169] width 15 height 8
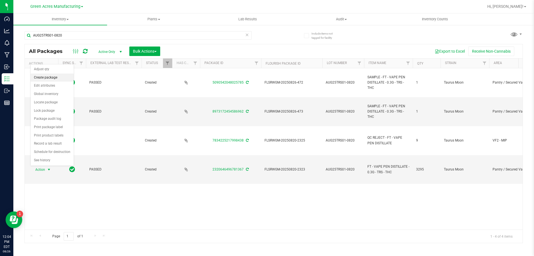
click at [47, 78] on li "Create package" at bounding box center [52, 77] width 43 height 8
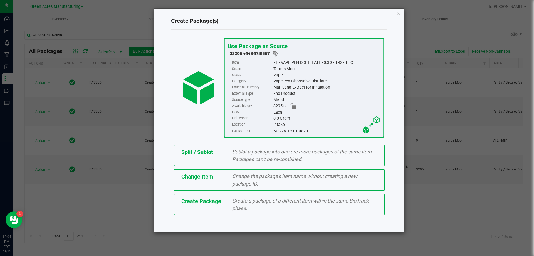
click at [190, 148] on div "Split / Sublot" at bounding box center [202, 152] width 51 height 8
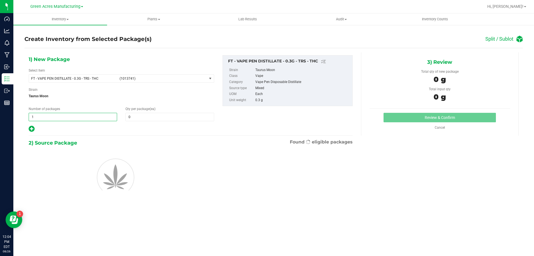
click at [93, 116] on span "1 1" at bounding box center [73, 117] width 88 height 8
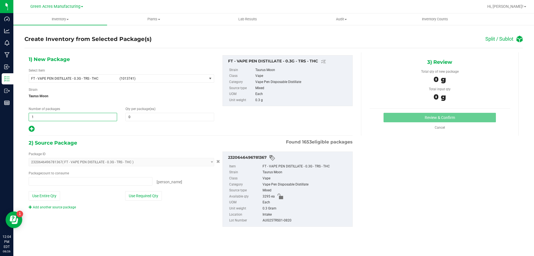
type input "0 ea"
type input "164"
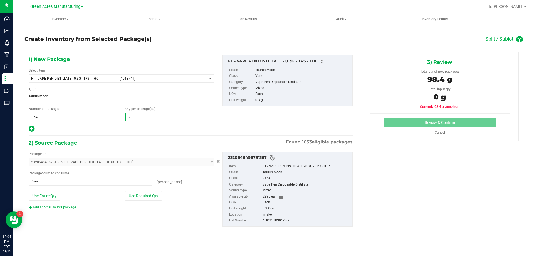
type input "20"
click at [31, 127] on icon at bounding box center [32, 128] width 6 height 7
type input "20"
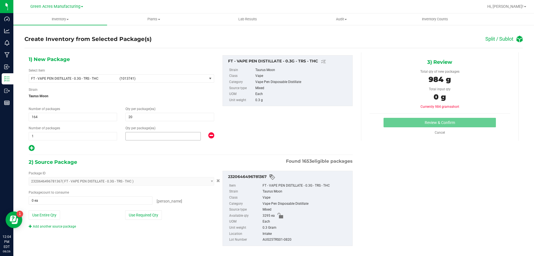
click at [142, 137] on span at bounding box center [162, 136] width 75 height 8
type input "15"
click at [131, 214] on button "Use Required Qty" at bounding box center [143, 214] width 37 height 9
type input "3295 ea"
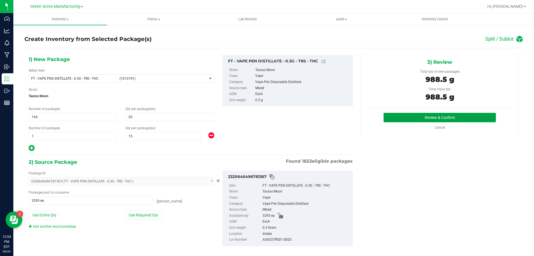
click at [402, 118] on button "Review & Confirm" at bounding box center [440, 117] width 112 height 9
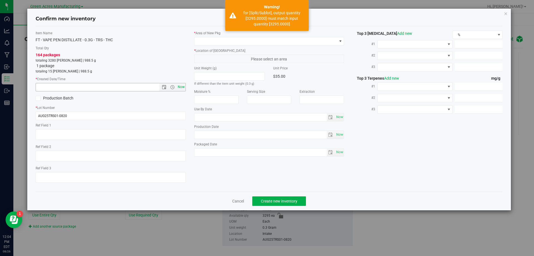
click at [182, 89] on span "Now" at bounding box center [180, 87] width 9 height 8
type input "8/26/2025 12:04 PM"
click at [218, 48] on label "* Location of New Pkg" at bounding box center [269, 50] width 150 height 5
click at [228, 44] on span at bounding box center [265, 41] width 143 height 8
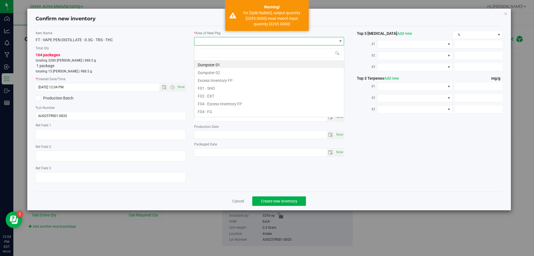
scroll to position [8, 150]
type input "vf2"
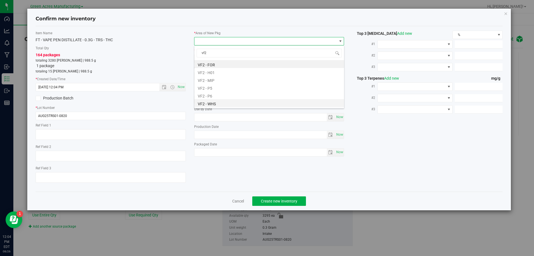
click at [213, 104] on li "VF2 - WHS" at bounding box center [269, 103] width 150 height 8
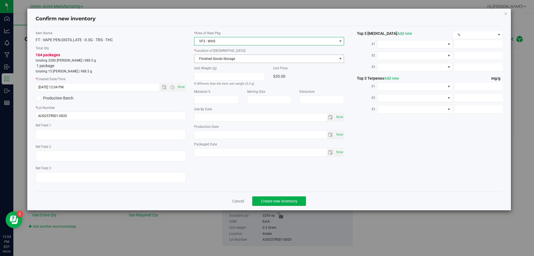
click at [243, 57] on span "Finished Goods Storage" at bounding box center [265, 59] width 143 height 8
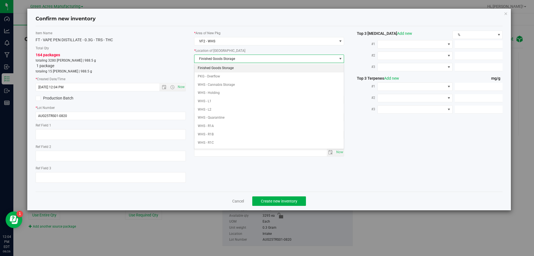
click at [231, 70] on li "Finished Goods Storage" at bounding box center [269, 68] width 150 height 8
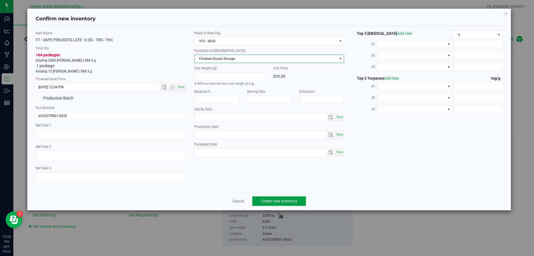
click at [275, 200] on span "Create new inventory" at bounding box center [279, 201] width 36 height 4
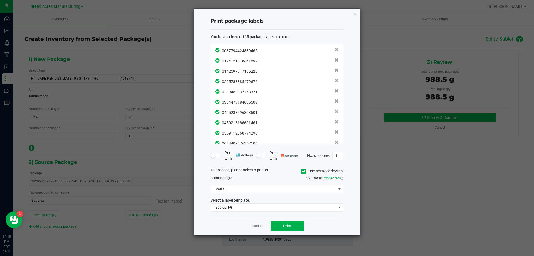
click at [343, 53] on div "0087794424839465 0124151818441692 0142597917196226 0225783385479676 02894528377…" at bounding box center [277, 94] width 133 height 100
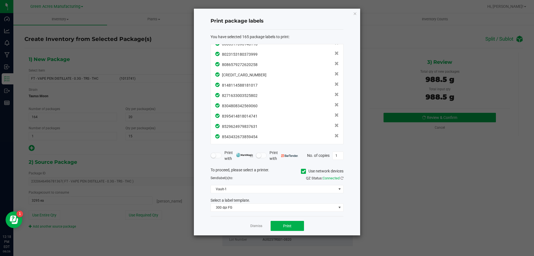
scroll to position [1603, 0]
click at [297, 228] on button "Print" at bounding box center [287, 226] width 33 height 10
click at [258, 225] on link "Dismiss" at bounding box center [256, 225] width 12 height 5
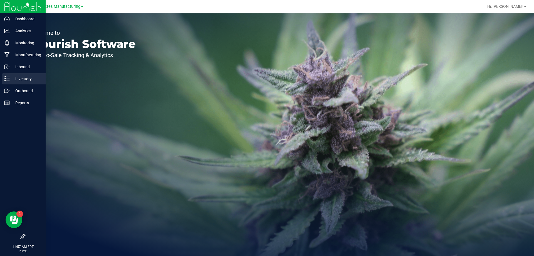
click at [13, 79] on p "Inventory" at bounding box center [26, 78] width 33 height 7
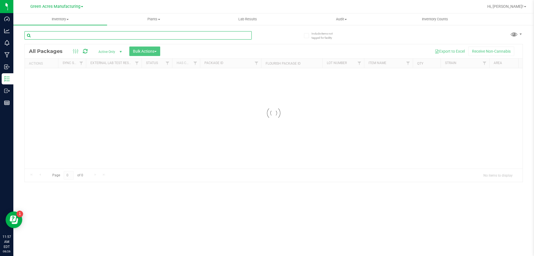
click at [137, 34] on input "text" at bounding box center [137, 35] width 227 height 8
paste input "AUG25ARR02-0820"
type input "AUG25ARR02-0820"
click at [90, 97] on div at bounding box center [274, 112] width 498 height 137
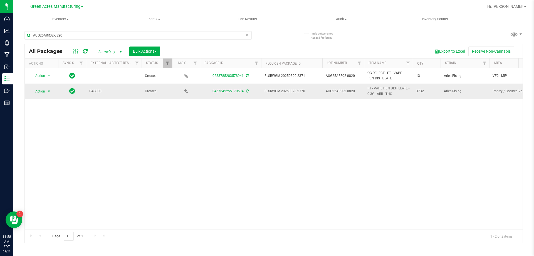
click at [46, 87] on span "select" at bounding box center [49, 91] width 7 height 8
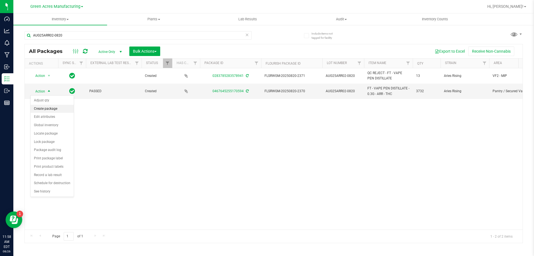
click at [52, 108] on li "Create package" at bounding box center [52, 109] width 43 height 8
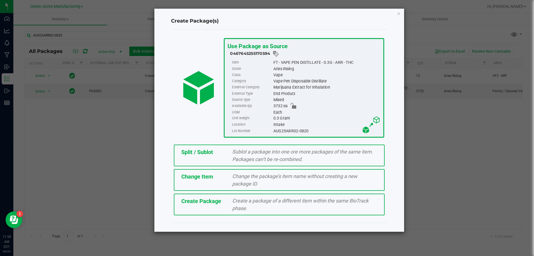
click at [241, 205] on span "Create a package of a different item within the same BioTrack phase." at bounding box center [300, 203] width 136 height 13
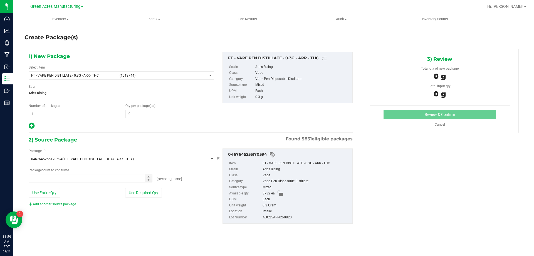
type input "0"
type input "0 ea"
click at [172, 75] on span "(1013744)" at bounding box center [162, 75] width 85 height 4
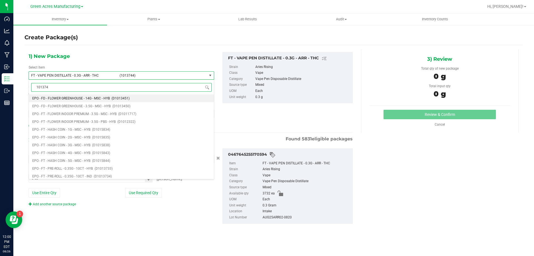
type input "1013744"
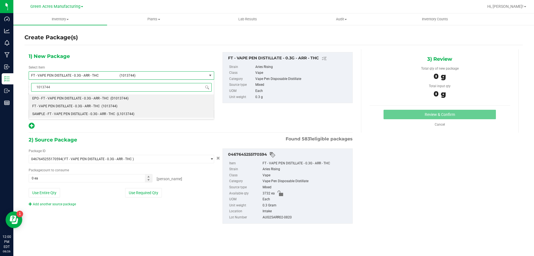
click at [134, 118] on li "SAMPLE - FT - VAPE PEN DISTILLATE - 0.3G - ARR - THC (L1013744)" at bounding box center [121, 114] width 185 height 8
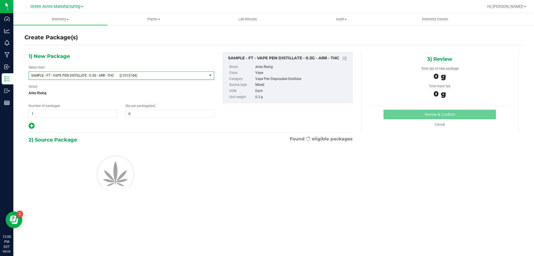
type input "0"
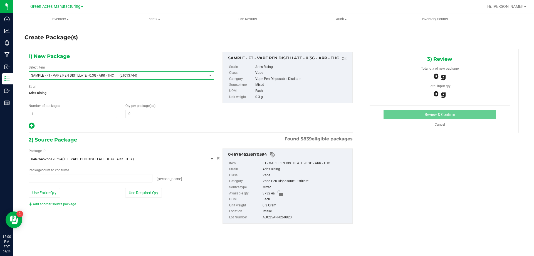
type input "0 ea"
click at [107, 109] on div "Number of packages 1 1" at bounding box center [72, 110] width 97 height 15
click at [108, 111] on span "1 1" at bounding box center [73, 114] width 88 height 8
type input "2"
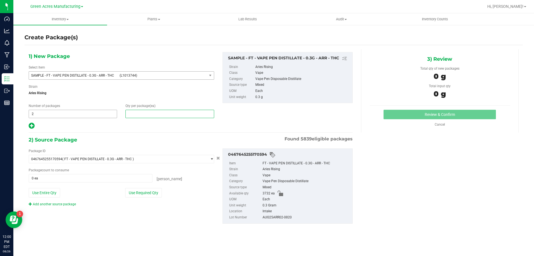
type input "1"
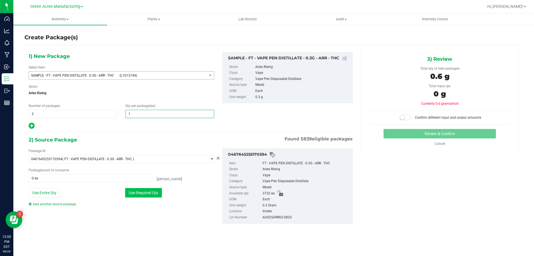
type input "1"
click at [143, 193] on button "Use Required Qty" at bounding box center [143, 192] width 37 height 9
type input "2 ea"
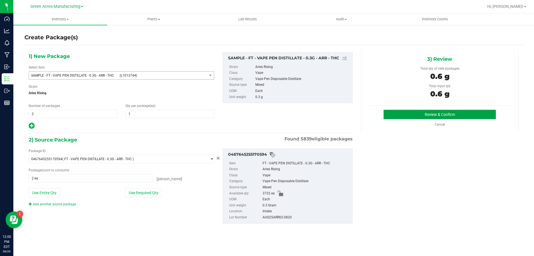
click at [427, 113] on button "Review & Confirm" at bounding box center [440, 114] width 112 height 9
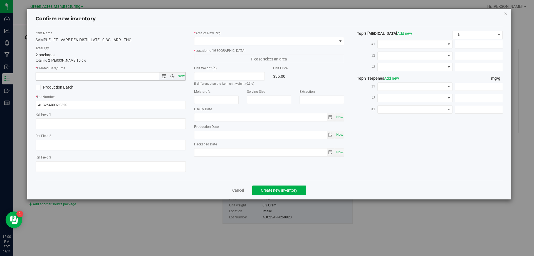
click at [182, 76] on span "Now" at bounding box center [180, 76] width 9 height 8
type input "[DATE] 12:00 PM"
click at [246, 42] on span at bounding box center [265, 41] width 143 height 8
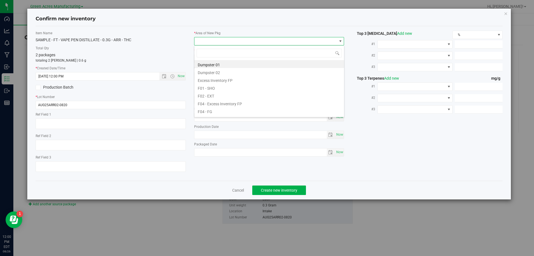
scroll to position [8, 150]
type input "pa"
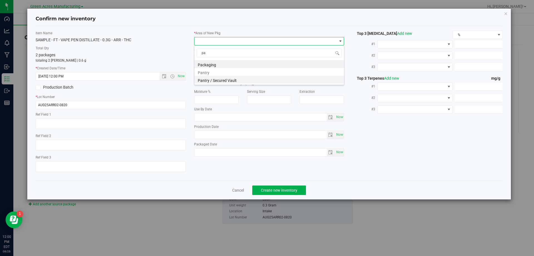
click at [233, 79] on li "Pantry / Secured Vault" at bounding box center [269, 80] width 150 height 8
click at [239, 64] on div "* Area of [GEOGRAPHIC_DATA] Pantry / Secured Vault * Location of [GEOGRAPHIC_DA…" at bounding box center [269, 95] width 159 height 128
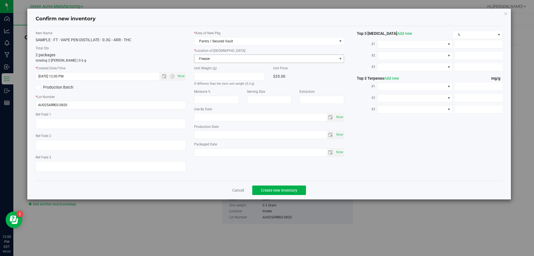
click at [244, 59] on span "Freezer" at bounding box center [265, 59] width 143 height 8
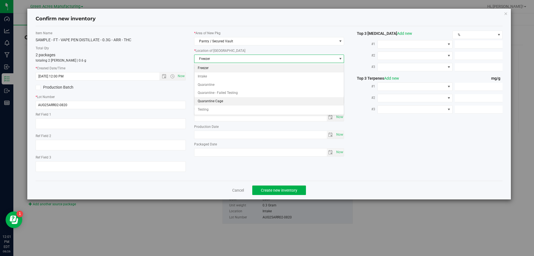
click at [221, 103] on li "Quarantine Cage" at bounding box center [269, 101] width 150 height 8
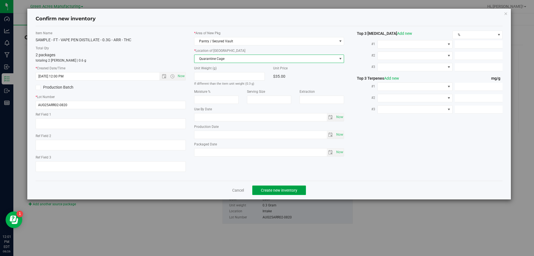
click at [279, 190] on span "Create new inventory" at bounding box center [279, 190] width 36 height 4
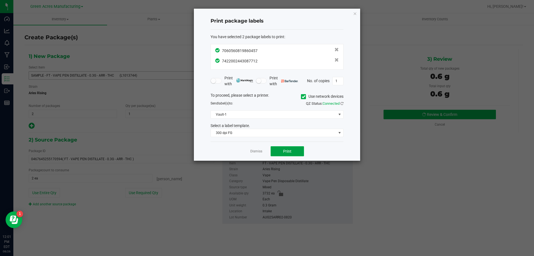
click at [284, 149] on span "Print" at bounding box center [287, 151] width 8 height 4
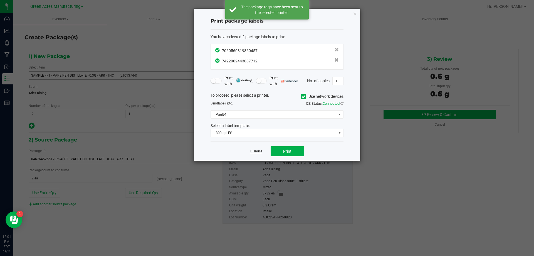
click at [261, 150] on link "Dismiss" at bounding box center [256, 151] width 12 height 5
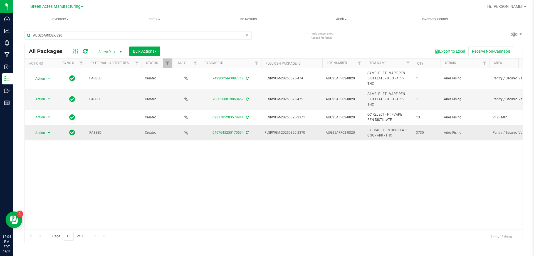
click at [50, 134] on span "select" at bounding box center [49, 132] width 4 height 4
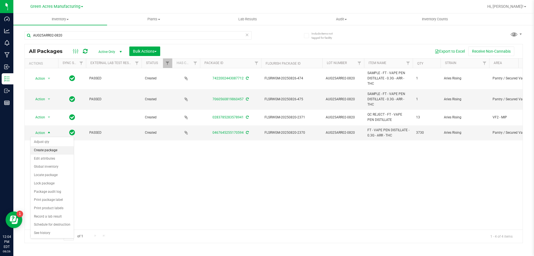
click at [57, 148] on li "Create package" at bounding box center [52, 150] width 43 height 8
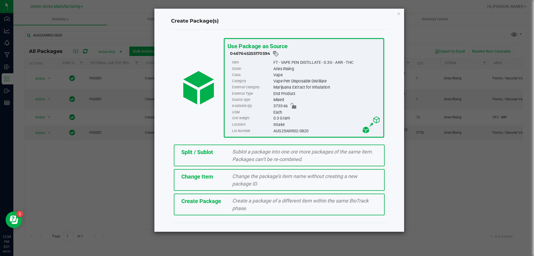
click at [197, 149] on span "Split / Sublot" at bounding box center [197, 152] width 32 height 7
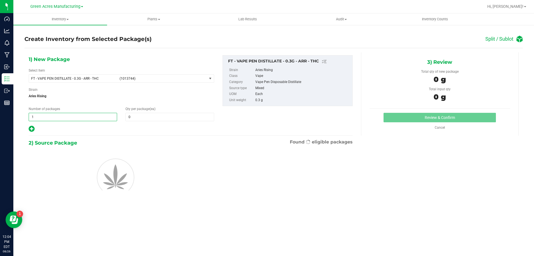
click at [86, 116] on span "1 1" at bounding box center [73, 117] width 88 height 8
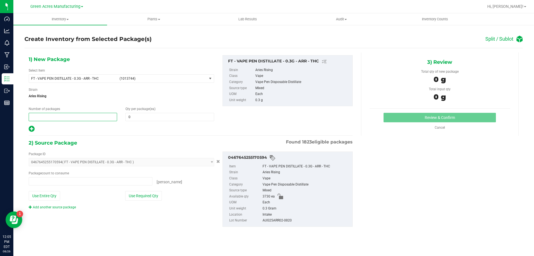
type input "0 ea"
type input "186"
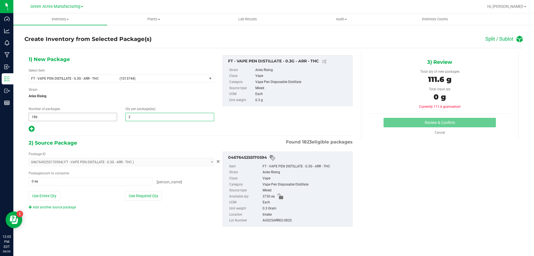
type input "20"
click at [32, 128] on icon at bounding box center [32, 128] width 6 height 7
type input "20"
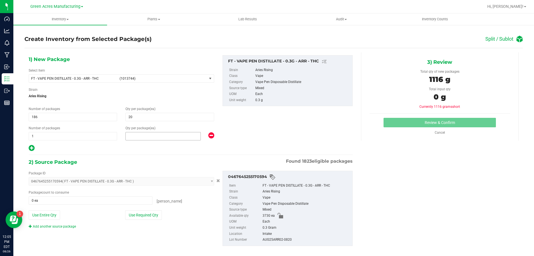
click at [133, 135] on span at bounding box center [162, 136] width 75 height 8
type input "10"
click at [133, 214] on button "Use Required Qty" at bounding box center [143, 214] width 37 height 9
type input "3730 ea"
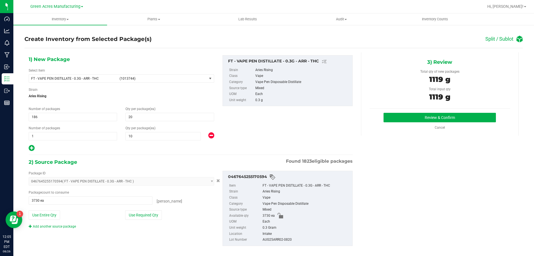
click at [443, 123] on div "Review & Confirm Cancel" at bounding box center [440, 121] width 140 height 17
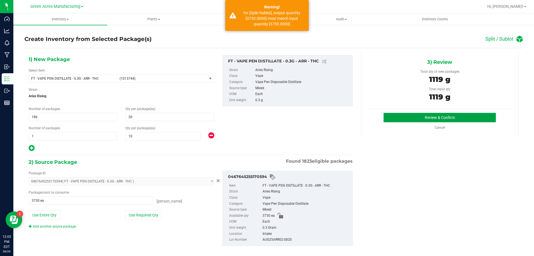
click at [446, 119] on button "Review & Confirm" at bounding box center [440, 117] width 112 height 9
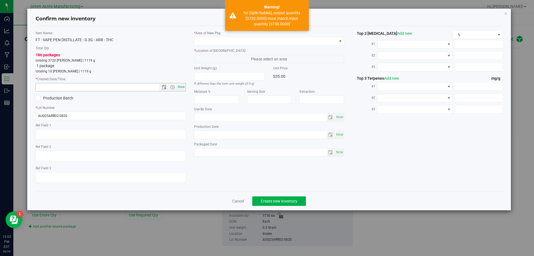
click at [182, 89] on span "Now" at bounding box center [180, 87] width 9 height 8
type input "8/26/2025 12:05 PM"
click at [269, 39] on span at bounding box center [265, 41] width 143 height 8
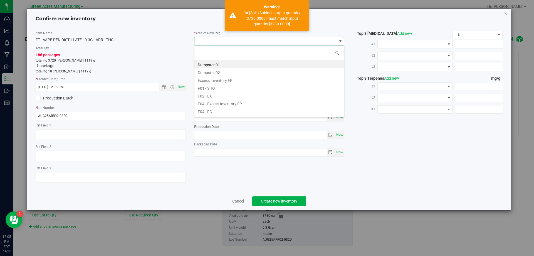
scroll to position [8, 150]
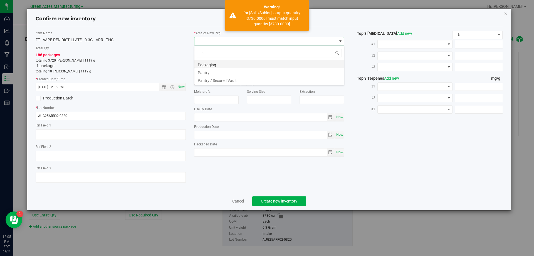
type input "p"
type input "vf2"
click at [231, 104] on li "VF2 - WHS" at bounding box center [269, 103] width 150 height 8
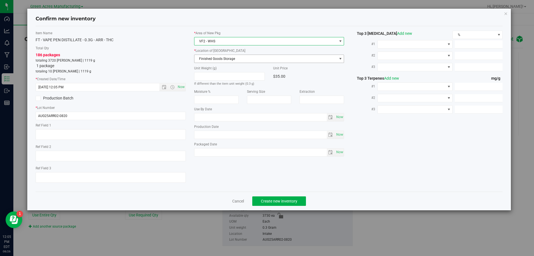
click at [269, 61] on span "Finished Goods Storage" at bounding box center [265, 59] width 143 height 8
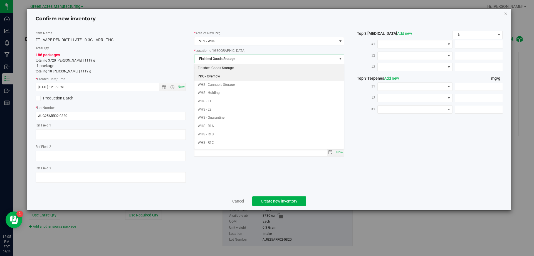
click at [271, 67] on li "Finished Goods Storage" at bounding box center [269, 68] width 150 height 8
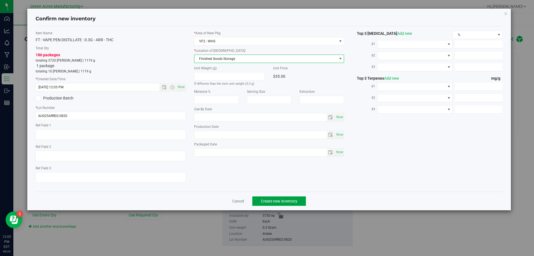
click at [289, 199] on span "Create new inventory" at bounding box center [279, 201] width 36 height 4
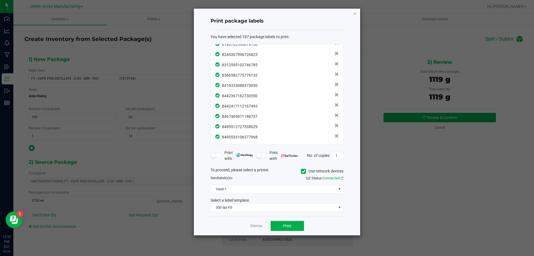
scroll to position [1829, 0]
click at [294, 229] on button "Print" at bounding box center [287, 226] width 33 height 10
click at [257, 222] on div "Dismiss Print" at bounding box center [277, 225] width 133 height 19
click at [259, 226] on link "Dismiss" at bounding box center [256, 225] width 12 height 5
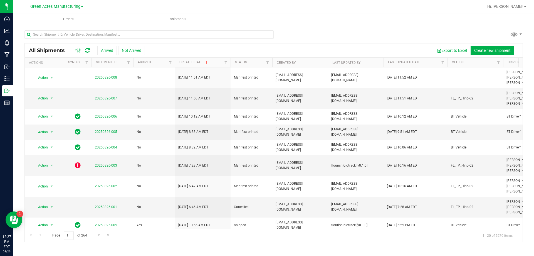
click at [87, 51] on icon at bounding box center [87, 51] width 5 height 6
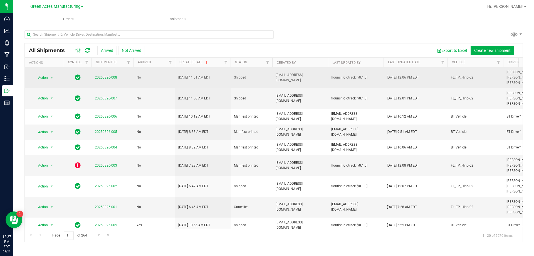
click at [114, 79] on span "20250826-008" at bounding box center [106, 77] width 22 height 5
click at [114, 76] on link "20250826-008" at bounding box center [106, 77] width 22 height 4
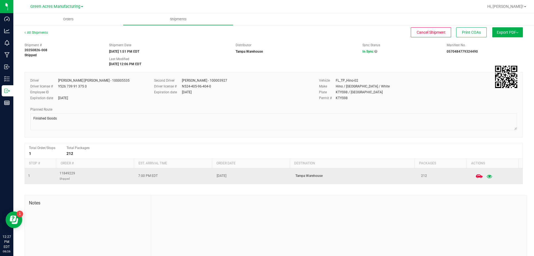
click at [487, 177] on icon "button" at bounding box center [489, 176] width 5 height 4
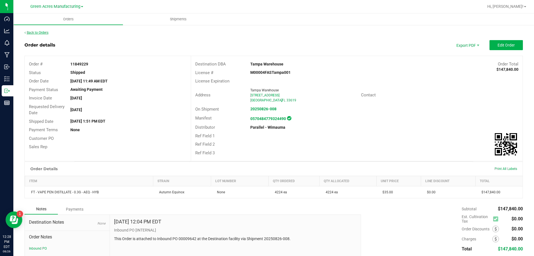
click at [39, 33] on link "Back to Orders" at bounding box center [36, 33] width 24 height 4
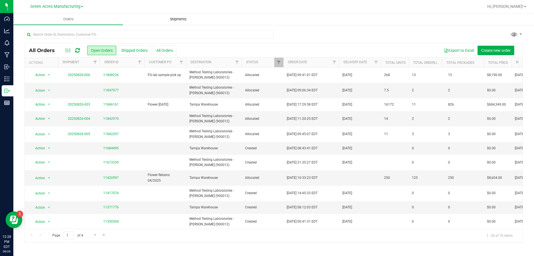
click at [191, 22] on uib-tab-heading "Shipments" at bounding box center [178, 19] width 110 height 12
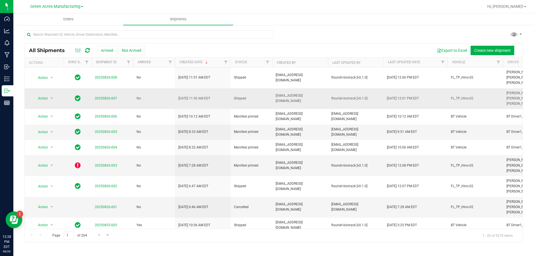
click at [112, 101] on td "20250826-007" at bounding box center [113, 98] width 42 height 21
click at [112, 101] on span "20250826-007" at bounding box center [106, 98] width 22 height 5
click at [103, 96] on span "20250826-007" at bounding box center [106, 98] width 22 height 5
click at [104, 98] on link "20250826-007" at bounding box center [106, 98] width 22 height 4
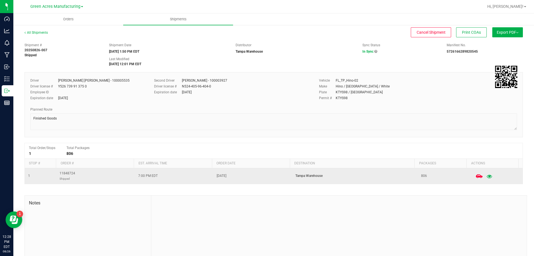
click at [485, 177] on button "button" at bounding box center [489, 176] width 10 height 12
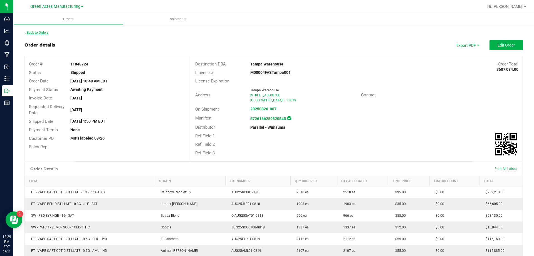
click at [44, 34] on link "Back to Orders" at bounding box center [36, 33] width 24 height 4
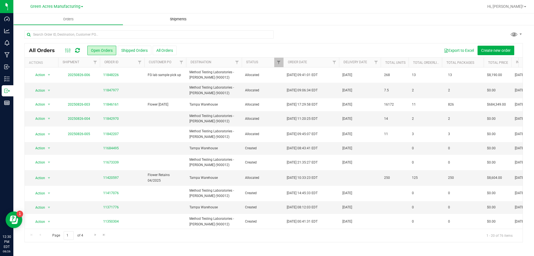
click at [177, 16] on uib-tab-heading "Shipments" at bounding box center [178, 19] width 110 height 12
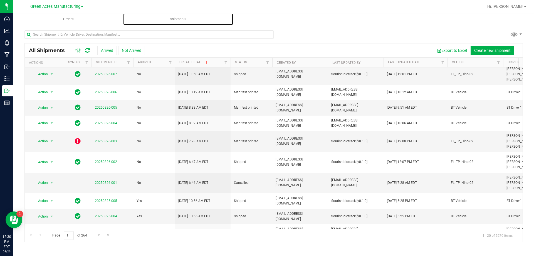
scroll to position [56, 0]
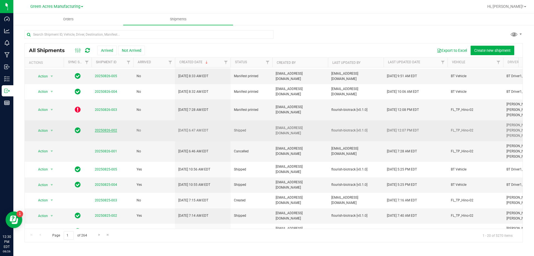
click at [110, 130] on link "20250826-002" at bounding box center [106, 130] width 22 height 4
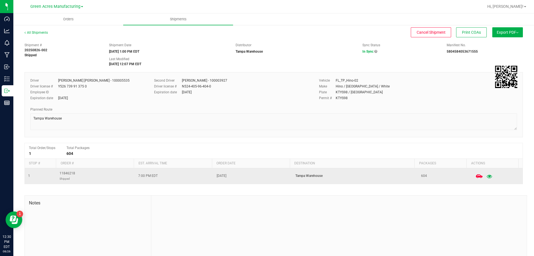
click at [484, 174] on button "button" at bounding box center [489, 176] width 10 height 12
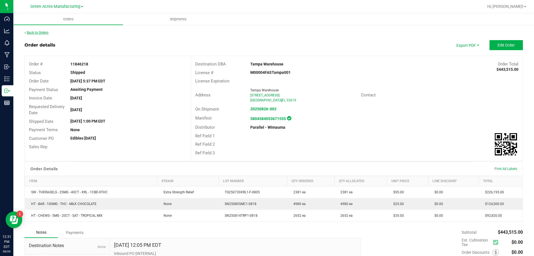
click at [34, 31] on link "Back to Orders" at bounding box center [36, 33] width 24 height 4
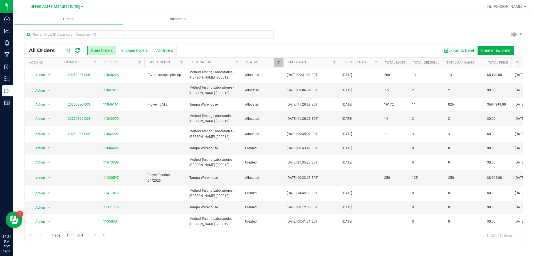
click at [177, 18] on span "Shipments" at bounding box center [178, 19] width 32 height 5
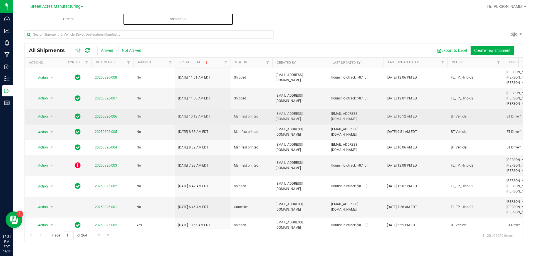
scroll to position [28, 0]
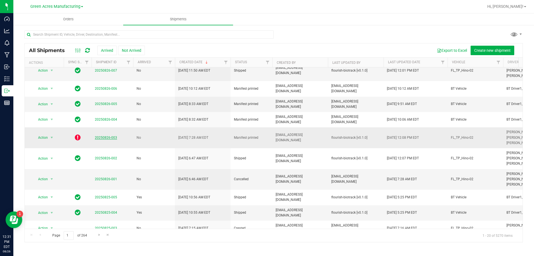
click at [107, 137] on link "20250826-003" at bounding box center [106, 137] width 22 height 4
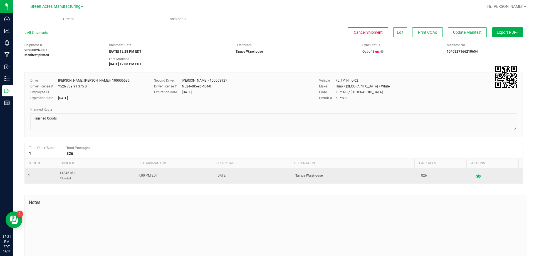
click at [476, 176] on icon "button" at bounding box center [478, 176] width 5 height 4
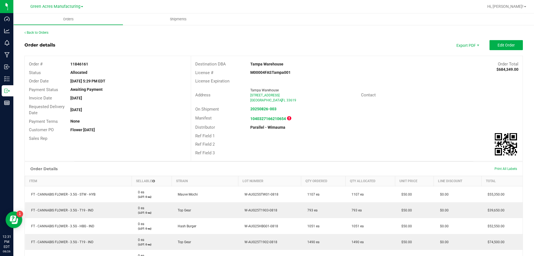
click at [40, 35] on div "Back to Orders Order details Export PDF Edit Order Order # 11846161 Status Allo…" at bounding box center [273, 241] width 498 height 422
click at [39, 33] on link "Back to Orders" at bounding box center [36, 33] width 24 height 4
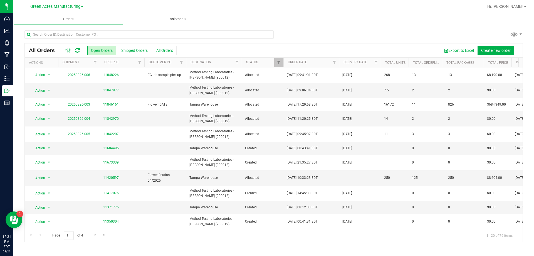
click at [180, 20] on span "Shipments" at bounding box center [178, 19] width 32 height 5
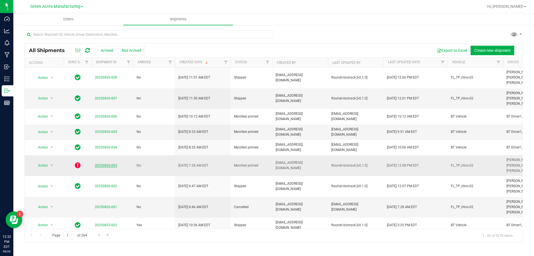
click at [110, 164] on link "20250826-003" at bounding box center [106, 165] width 22 height 4
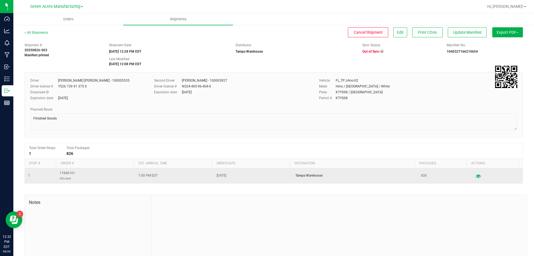
click at [476, 175] on icon "button" at bounding box center [478, 176] width 5 height 4
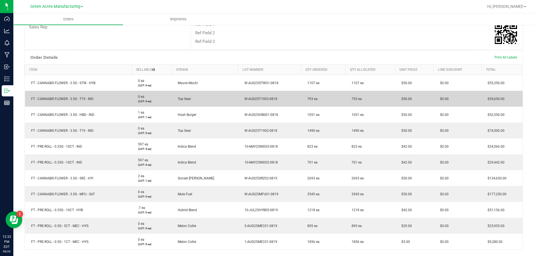
scroll to position [56, 0]
